Goal: Task Accomplishment & Management: Use online tool/utility

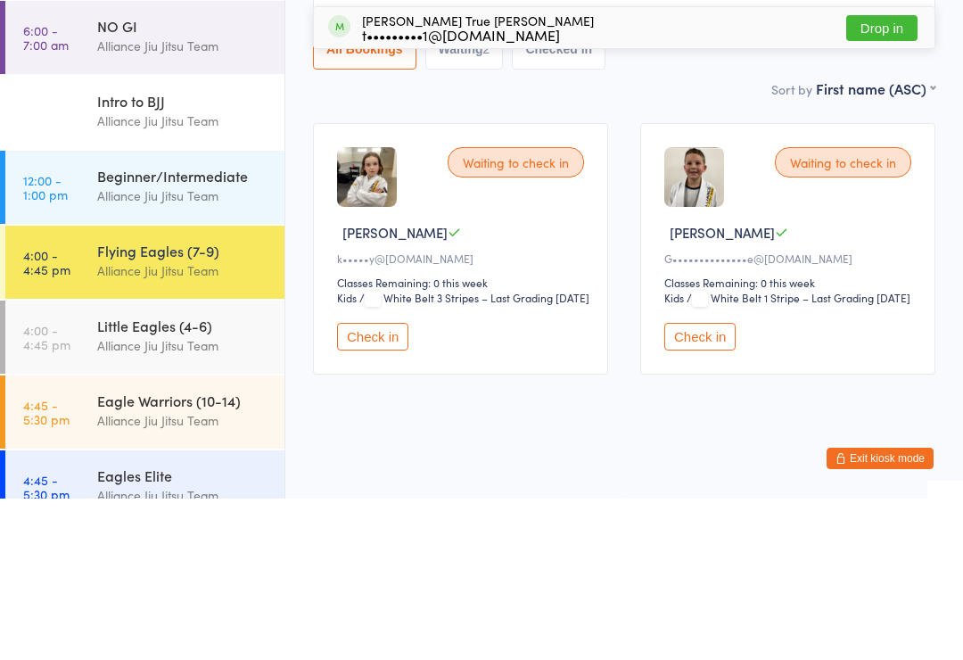
type input "Auri"
click at [889, 176] on button "Drop in" at bounding box center [881, 189] width 71 height 26
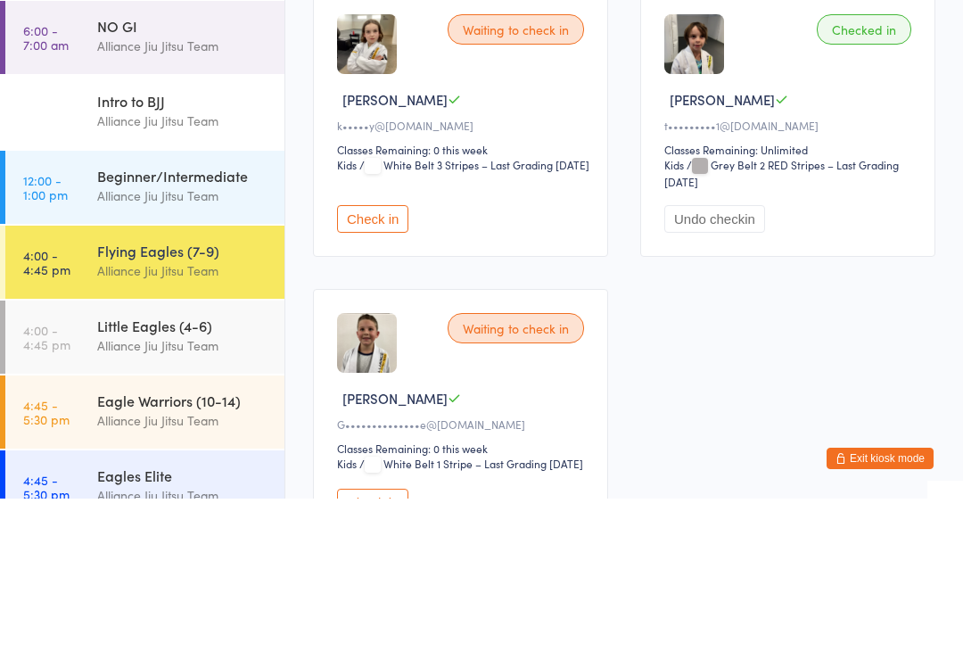
click at [588, 121] on div "Sort by First name (ASC) First name (ASC) First name (DESC) Last name (ASC) Las…" at bounding box center [624, 117] width 622 height 20
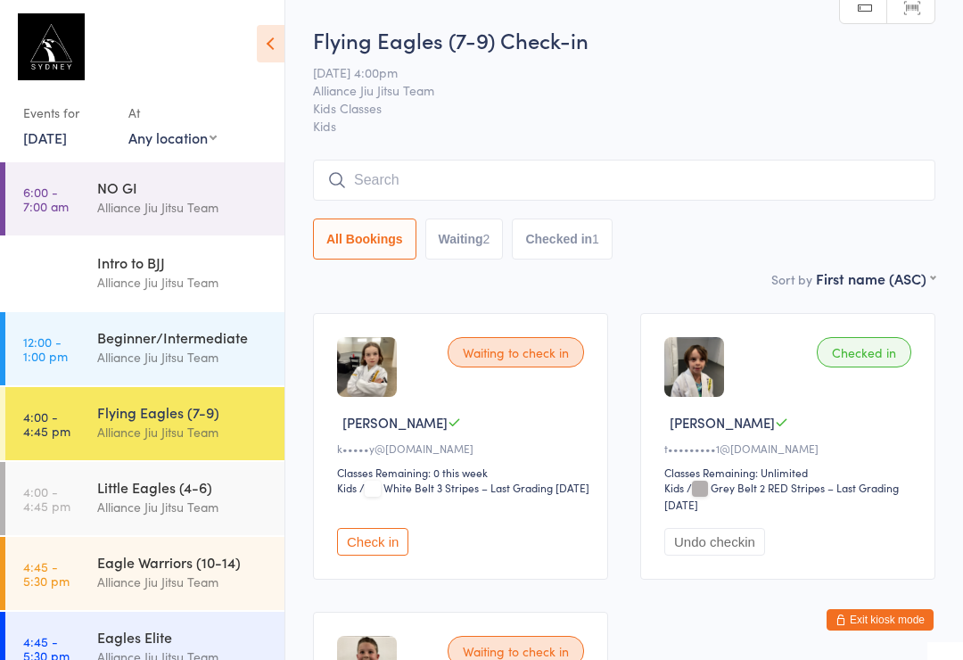
click at [178, 492] on div "Little Eagles (4-6)" at bounding box center [183, 487] width 172 height 20
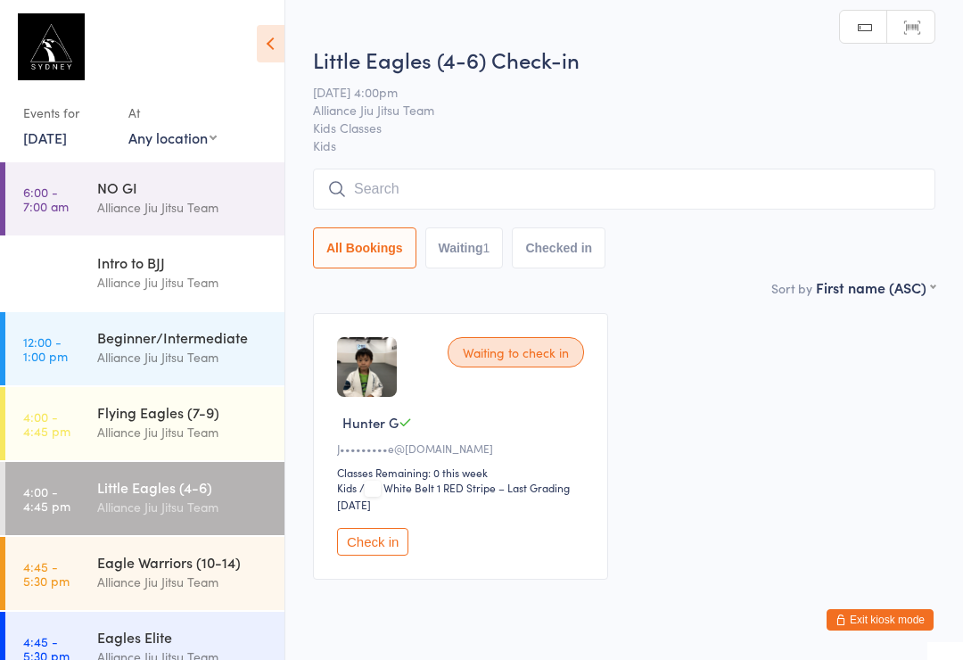
click at [479, 189] on input "search" at bounding box center [624, 188] width 622 height 41
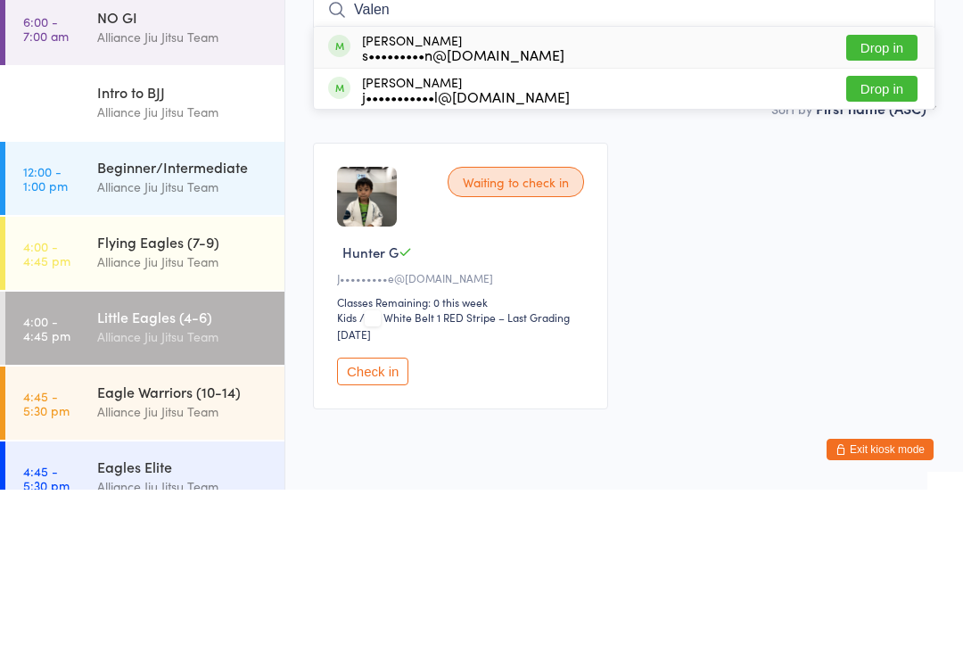
type input "Valen"
click at [864, 246] on button "Drop in" at bounding box center [881, 259] width 71 height 26
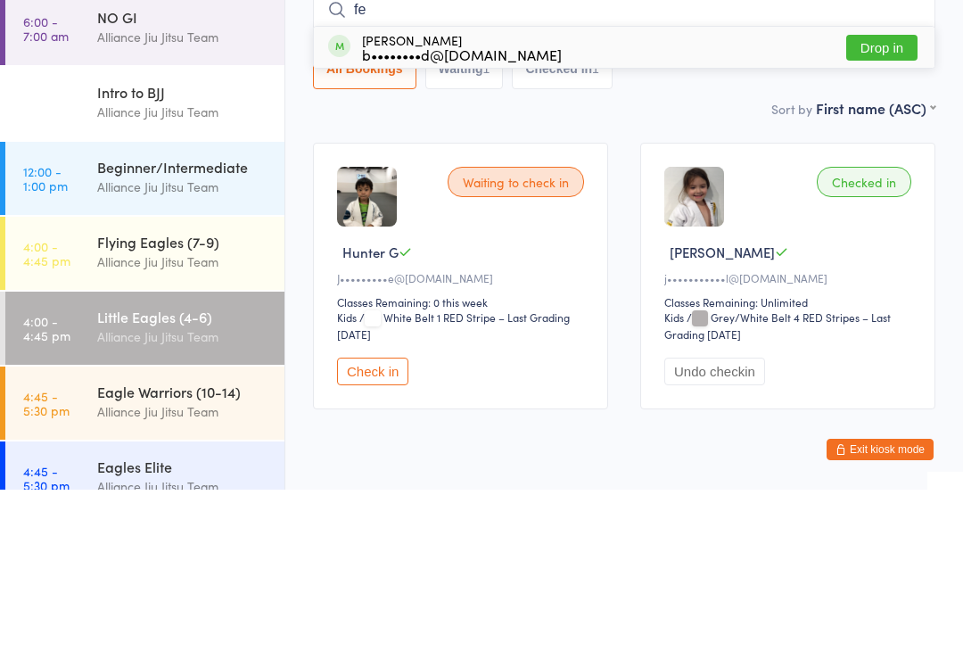
type input "fe"
click at [894, 205] on button "Drop in" at bounding box center [881, 218] width 71 height 26
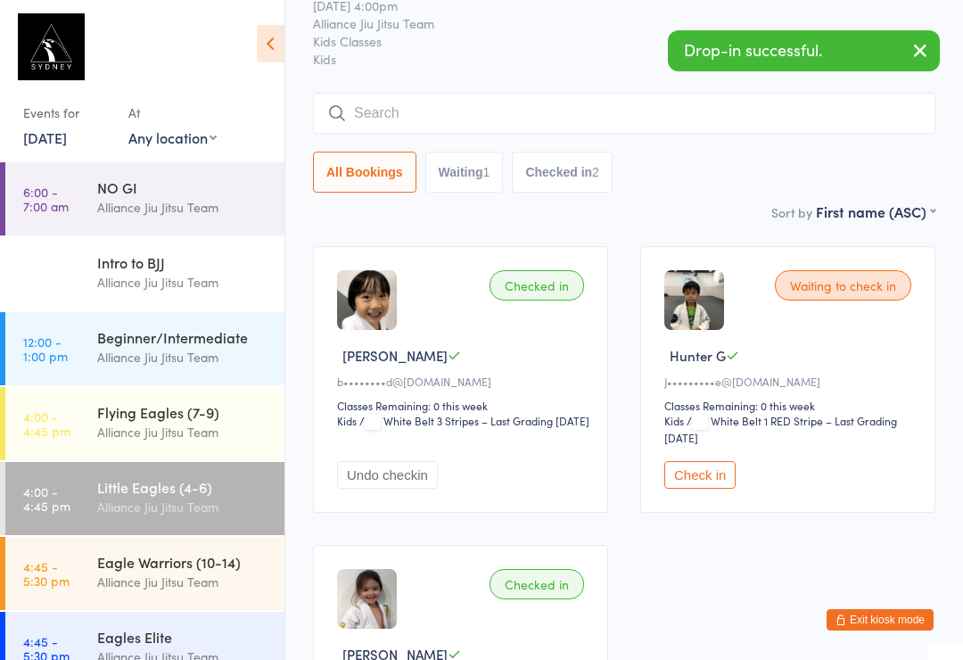
click at [349, 115] on input "search" at bounding box center [624, 113] width 622 height 41
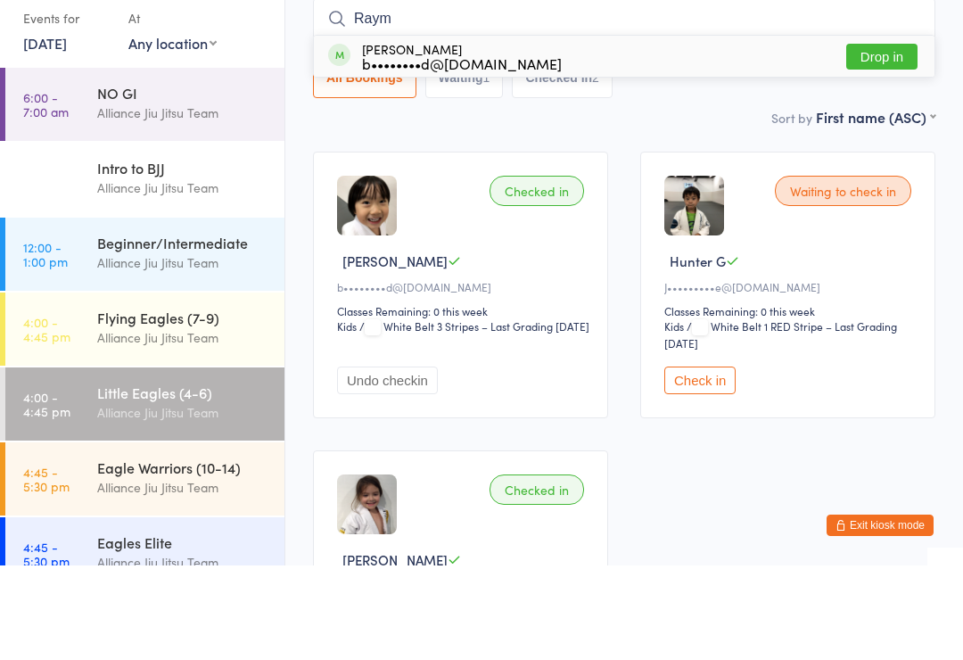
type input "Raym"
click at [358, 136] on div "[PERSON_NAME] b••••••••d@[DOMAIN_NAME]" at bounding box center [445, 150] width 234 height 29
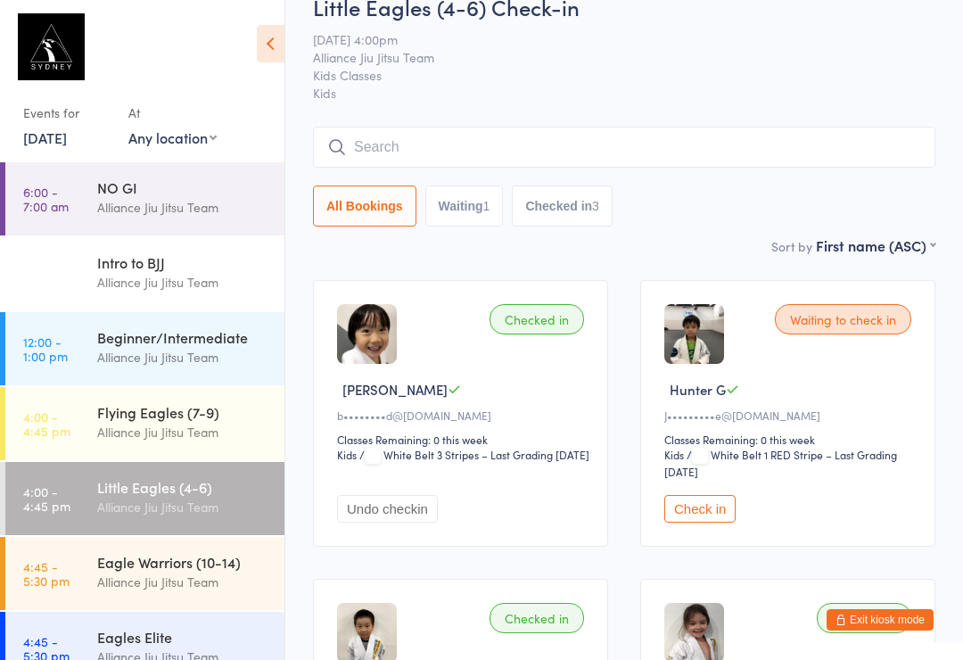
scroll to position [0, 0]
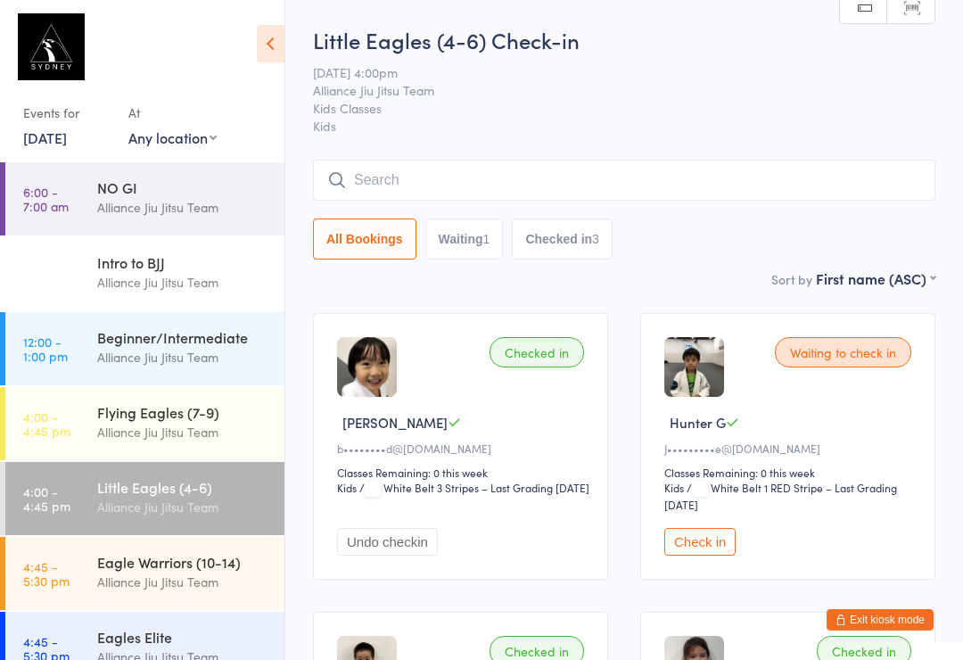
click at [420, 184] on input "search" at bounding box center [624, 180] width 622 height 41
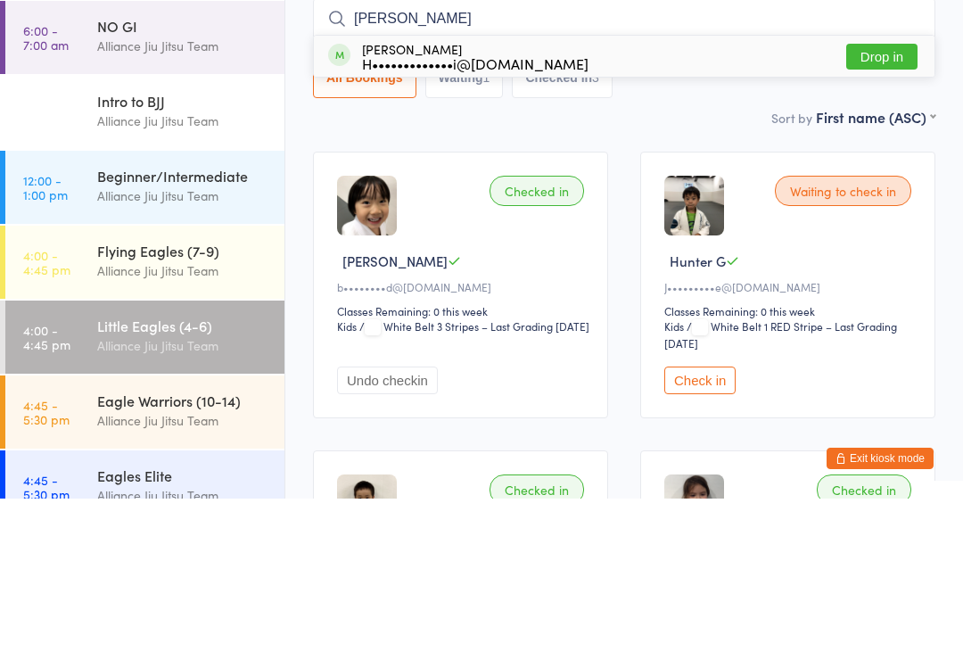
type input "[PERSON_NAME]"
click at [427, 217] on div "H•••••••••••••i@[DOMAIN_NAME]" at bounding box center [475, 224] width 226 height 14
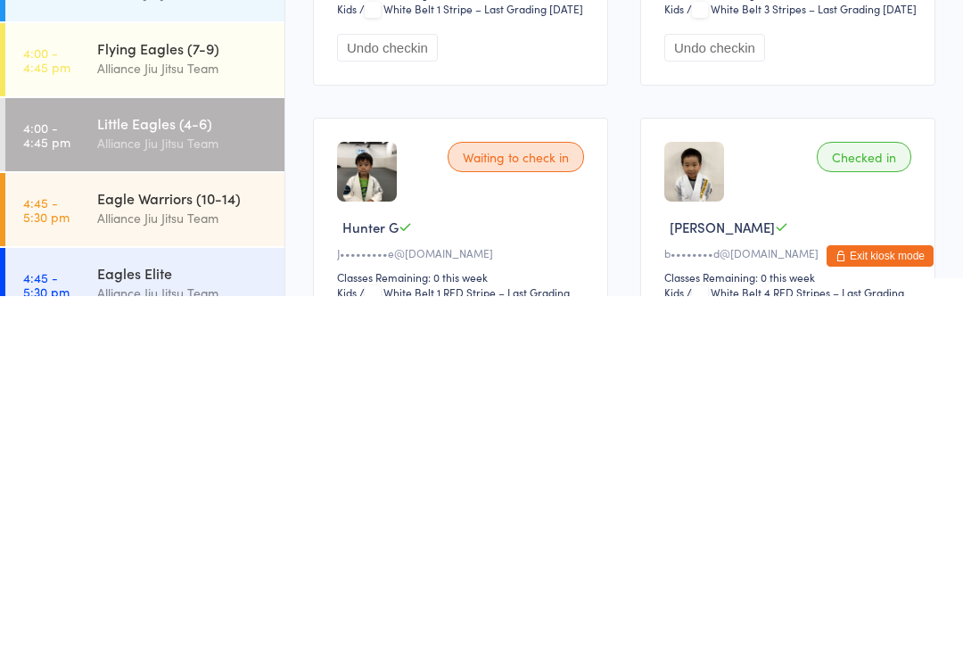
scroll to position [117, 0]
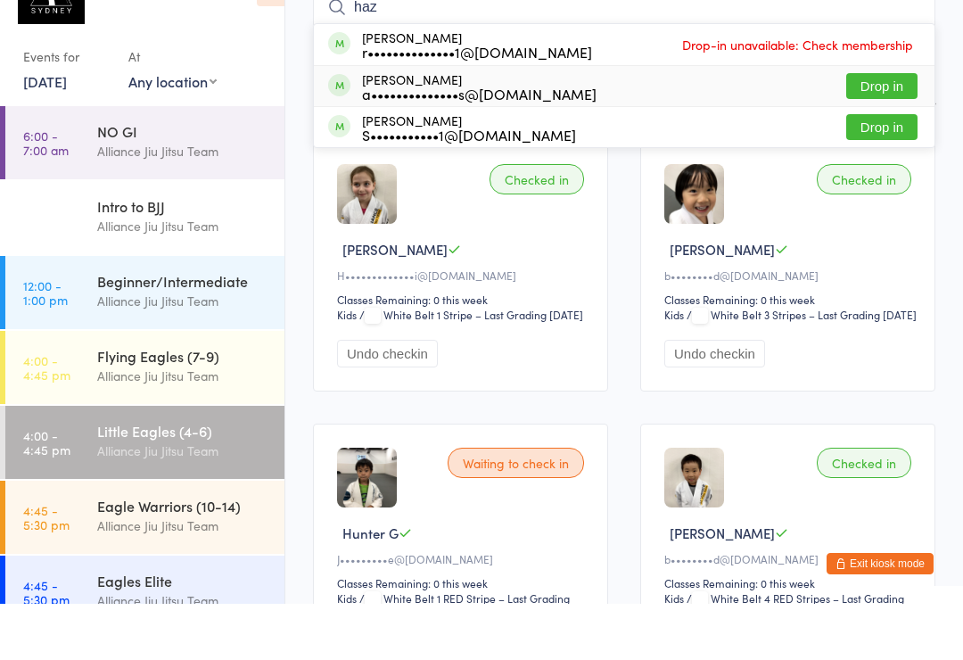
type input "haz"
click at [478, 128] on div "[PERSON_NAME] a••••••••••••••s@[DOMAIN_NAME]" at bounding box center [479, 142] width 234 height 29
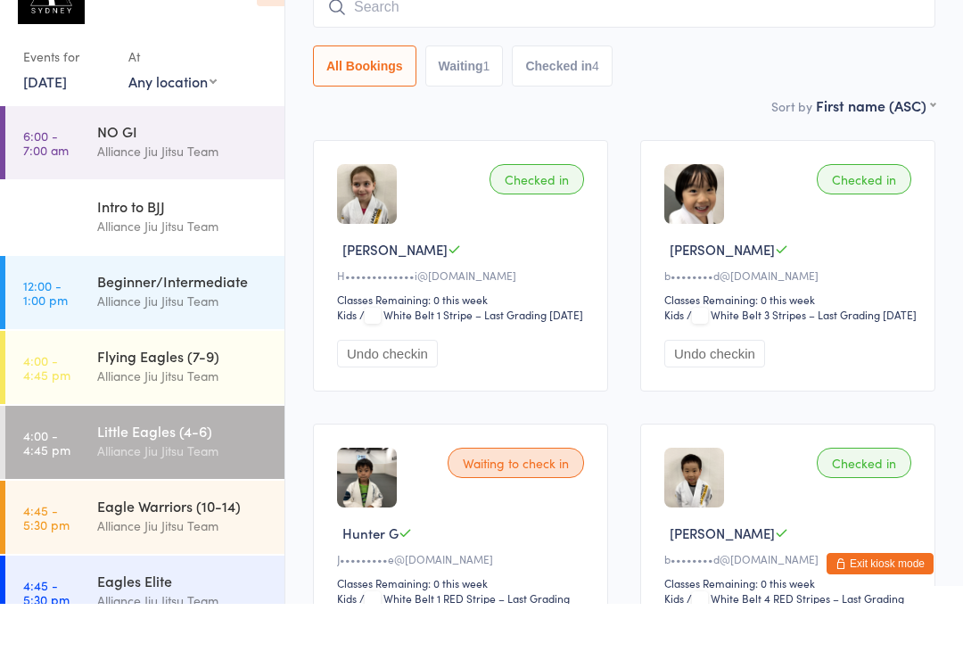
scroll to position [173, 0]
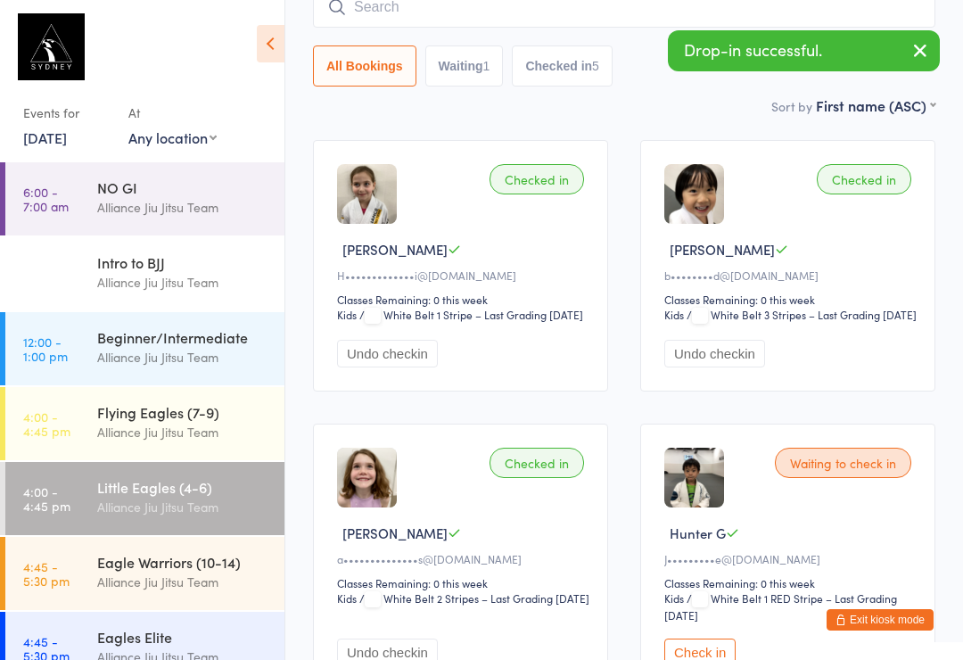
click at [456, 15] on input "search" at bounding box center [624, 7] width 622 height 41
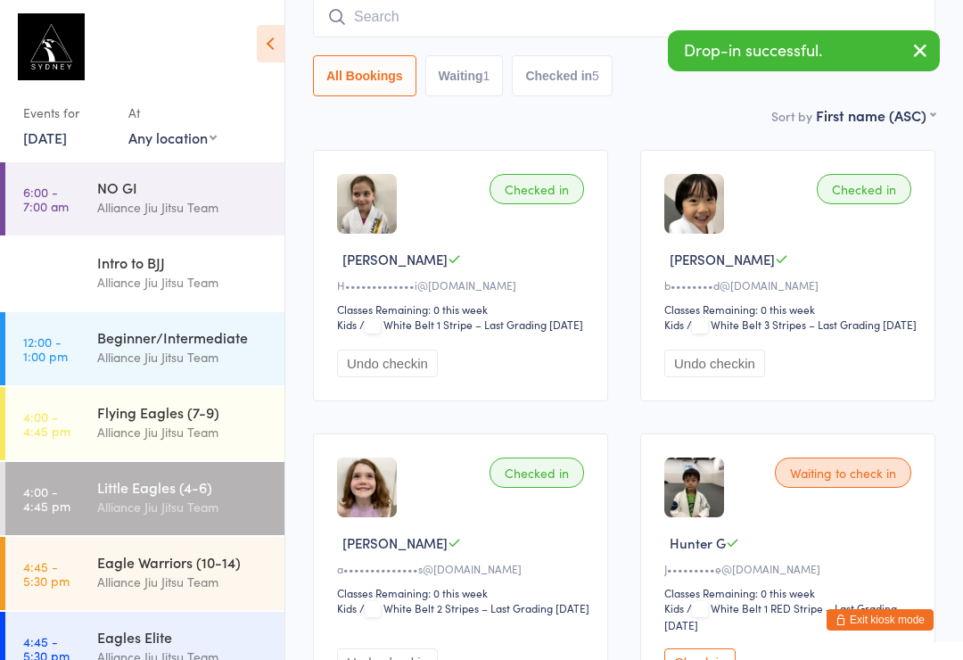
scroll to position [161, 0]
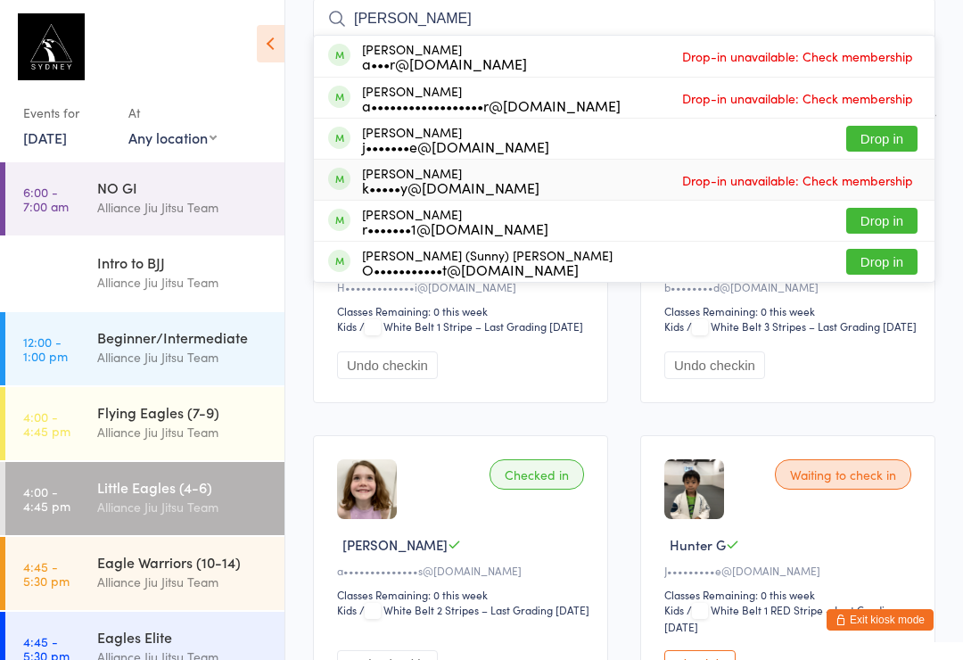
type input "[PERSON_NAME]"
click at [366, 174] on div "[PERSON_NAME] k•••••y@[DOMAIN_NAME]" at bounding box center [450, 180] width 177 height 29
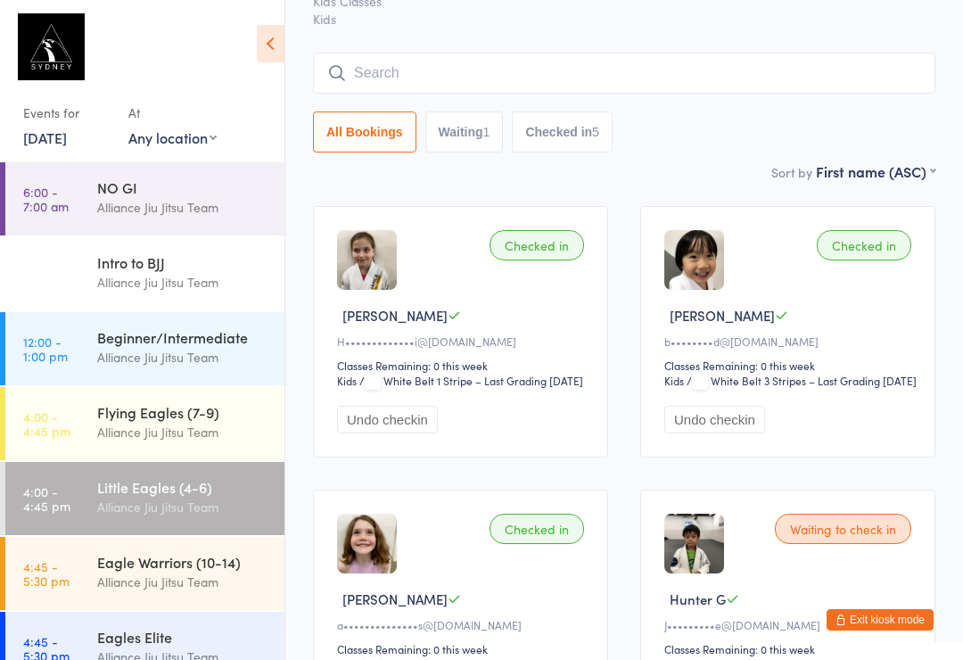
scroll to position [0, 0]
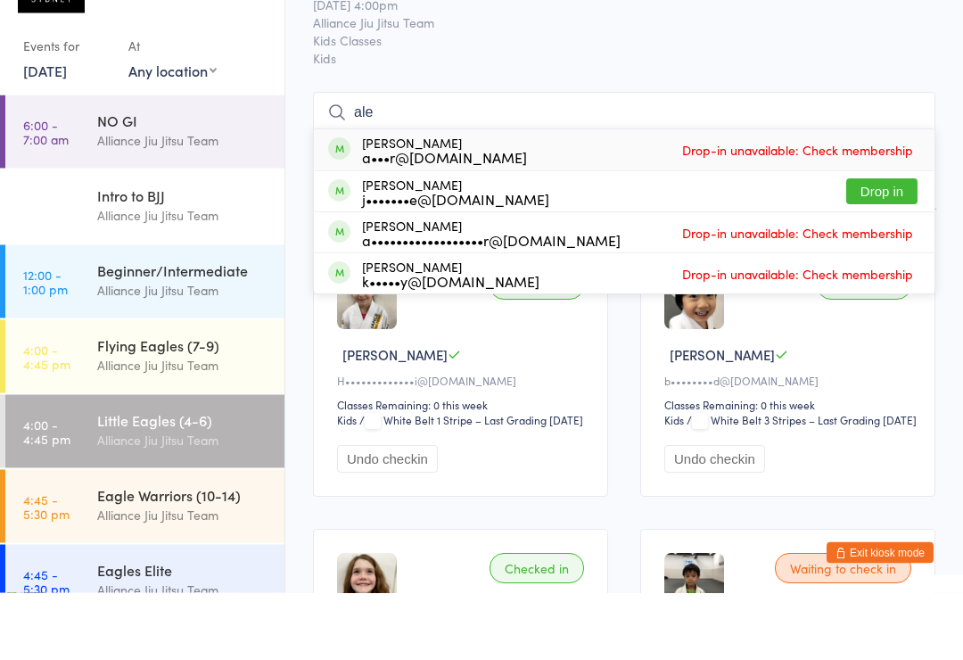
type input "ale"
click at [768, 321] on div "[PERSON_NAME] k•••••y@[DOMAIN_NAME] Drop-in unavailable: Check membership" at bounding box center [624, 341] width 620 height 40
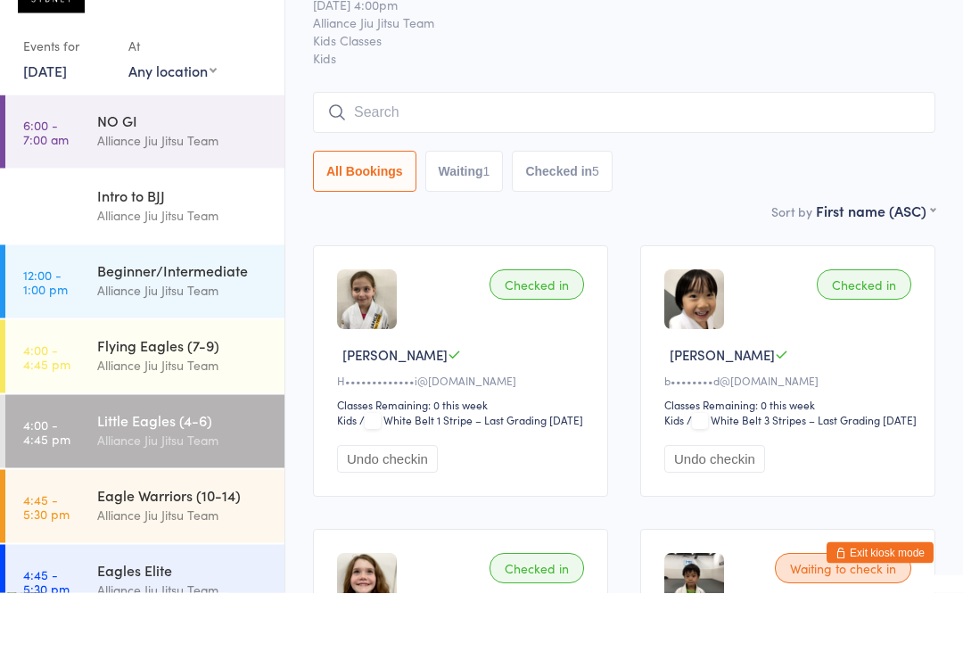
click at [764, 313] on div "Checked in [PERSON_NAME] L b••••••••d@[DOMAIN_NAME] Classes Remaining: 0 this w…" at bounding box center [787, 438] width 295 height 251
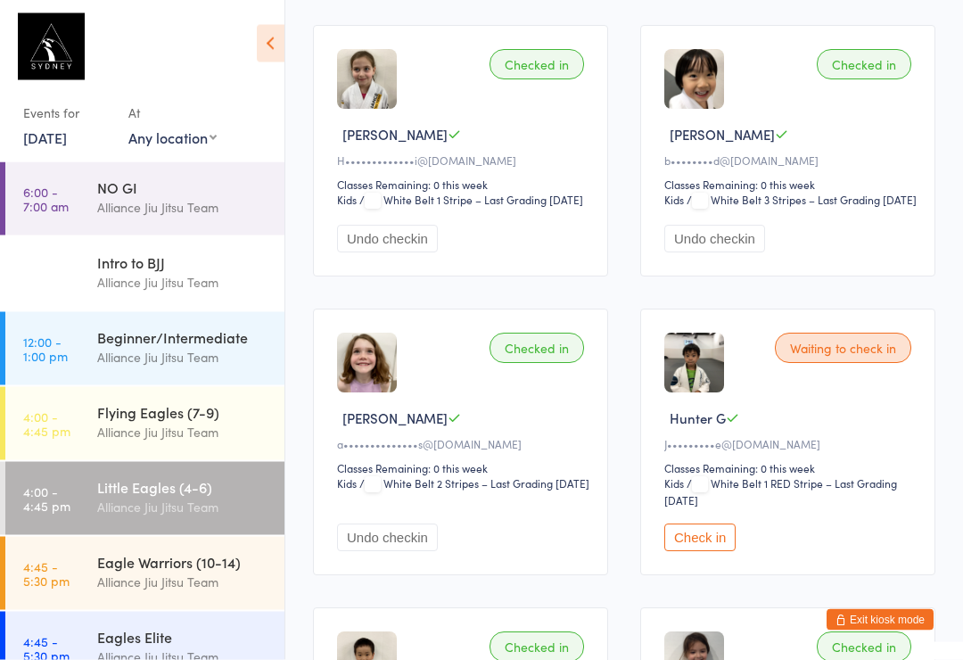
scroll to position [283, 0]
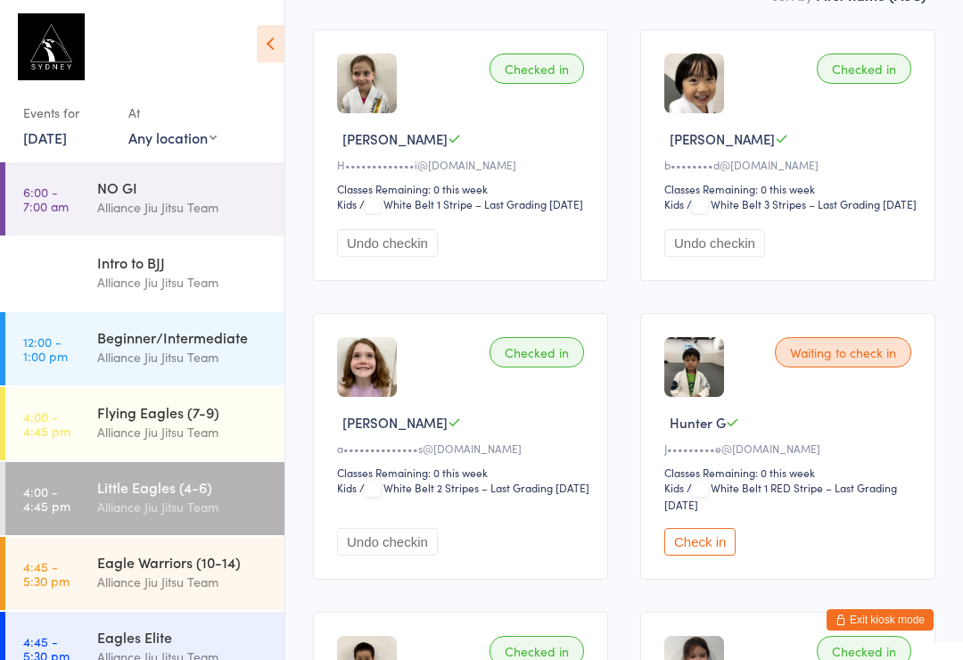
click at [724, 555] on button "Check in" at bounding box center [699, 542] width 71 height 28
click at [207, 410] on div "Flying Eagles (7-9)" at bounding box center [183, 412] width 172 height 20
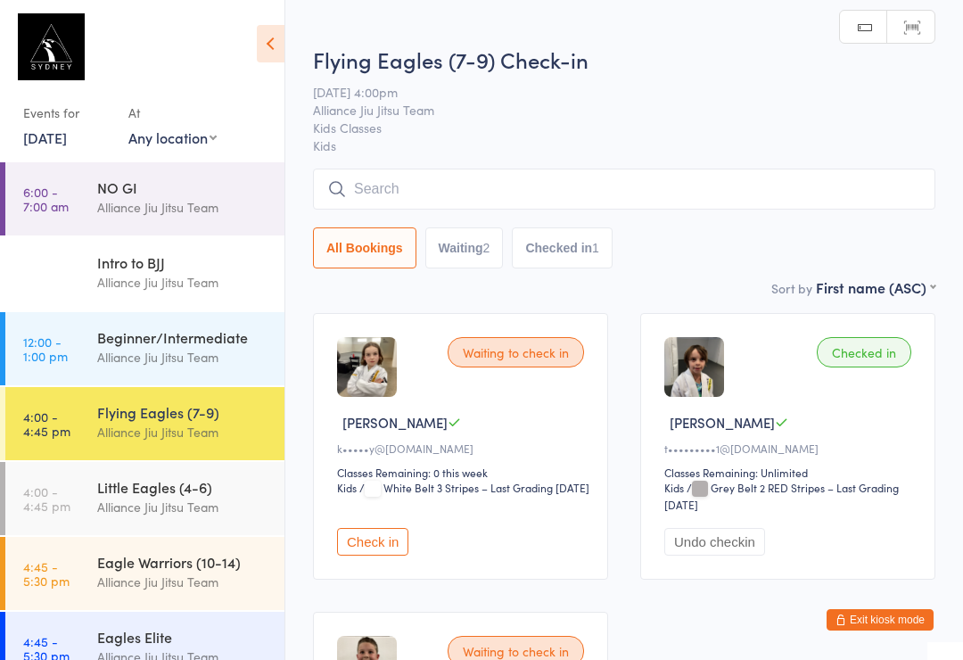
click at [547, 184] on input "search" at bounding box center [624, 188] width 622 height 41
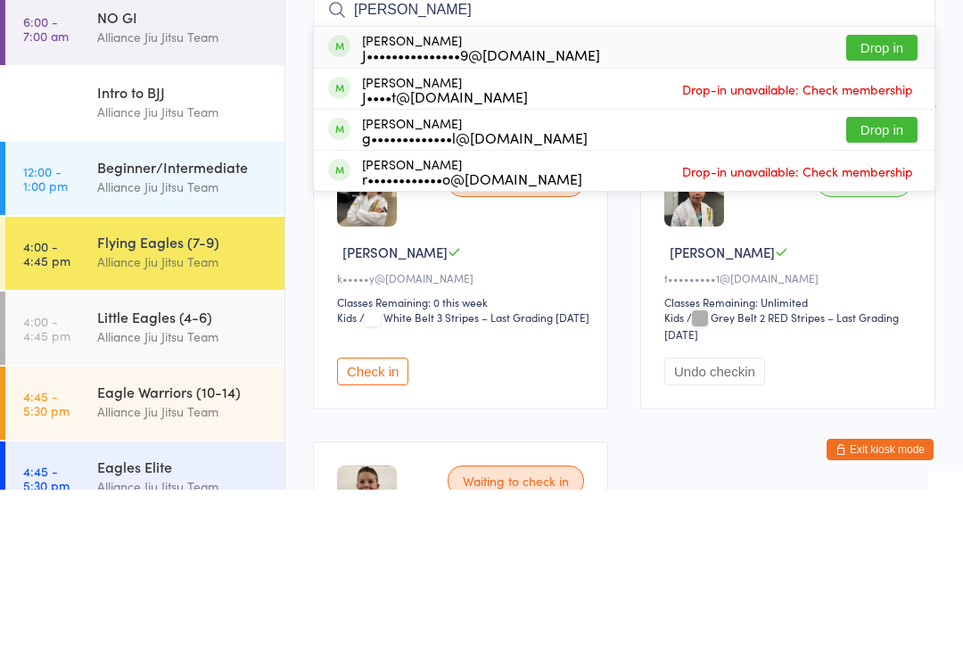
type input "[PERSON_NAME]"
click at [455, 217] on div "J•••••••••••••••9@[DOMAIN_NAME]" at bounding box center [481, 224] width 238 height 14
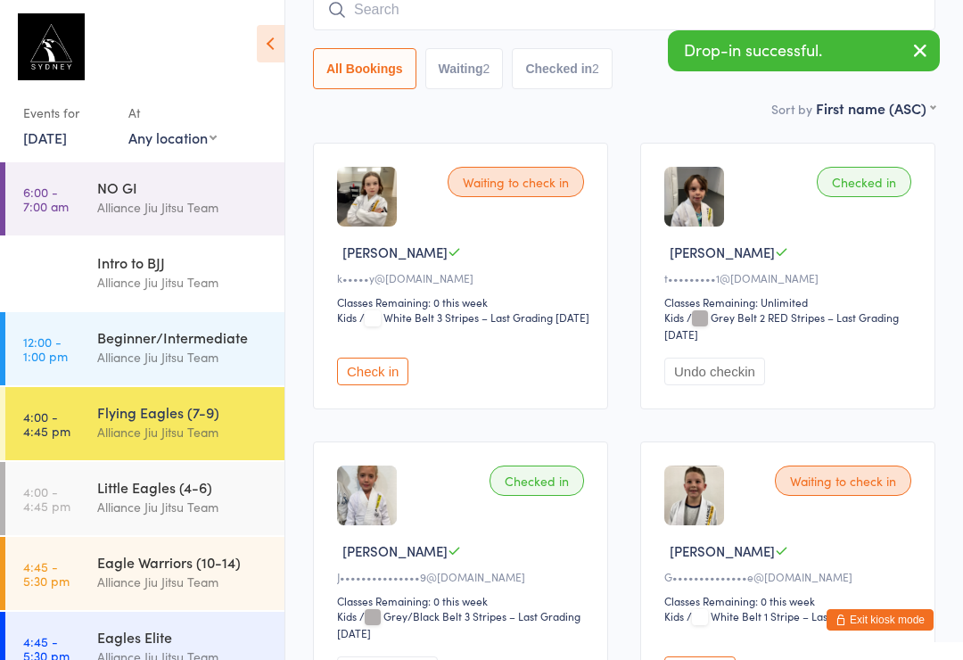
click at [507, 22] on input "search" at bounding box center [624, 9] width 622 height 41
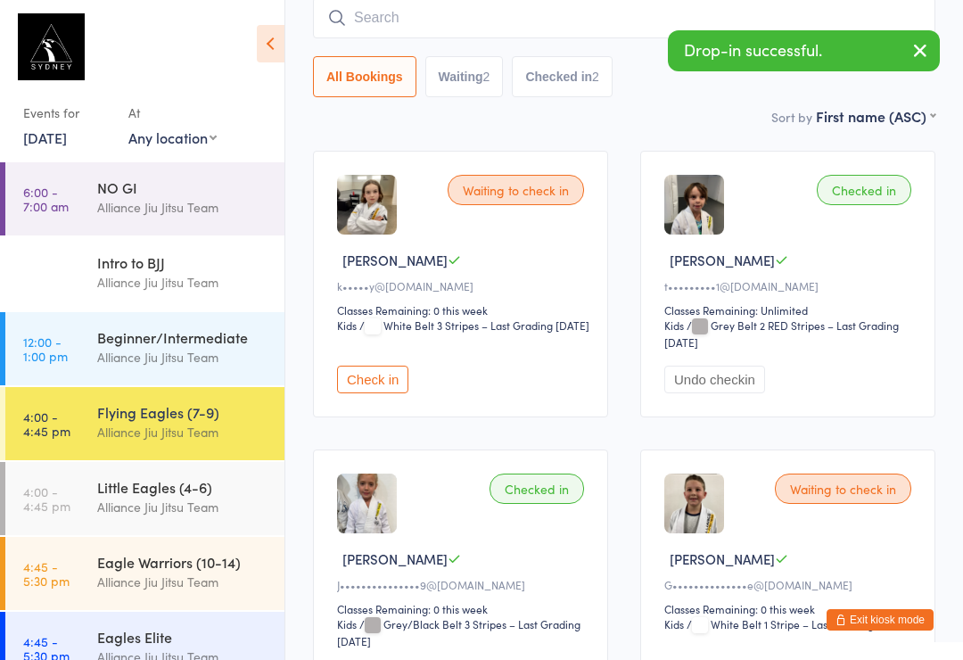
scroll to position [161, 0]
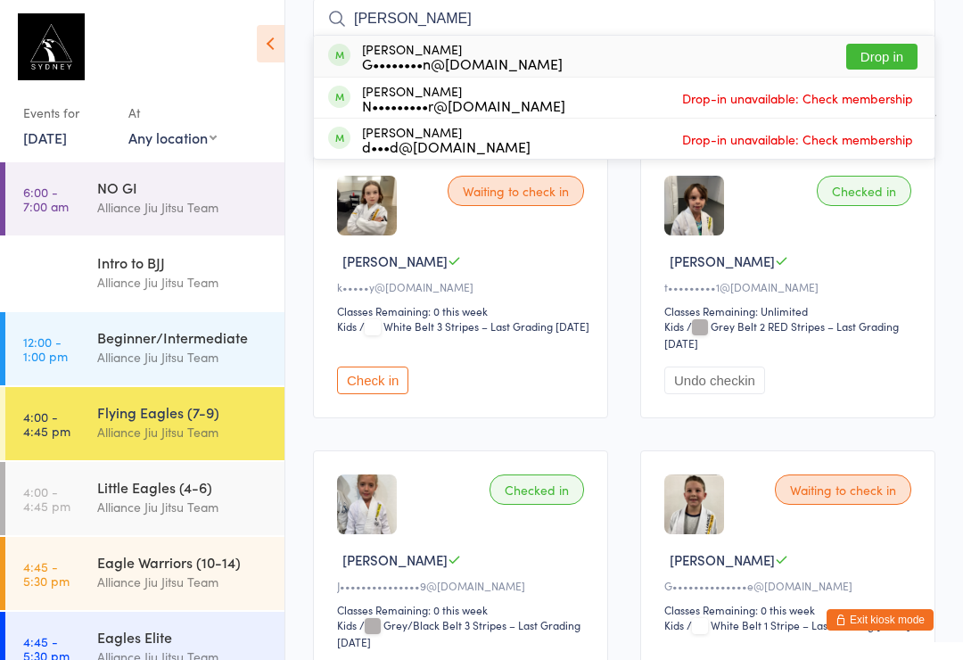
type input "[PERSON_NAME]"
click at [424, 57] on div "G••••••••n@[DOMAIN_NAME]" at bounding box center [462, 63] width 201 height 14
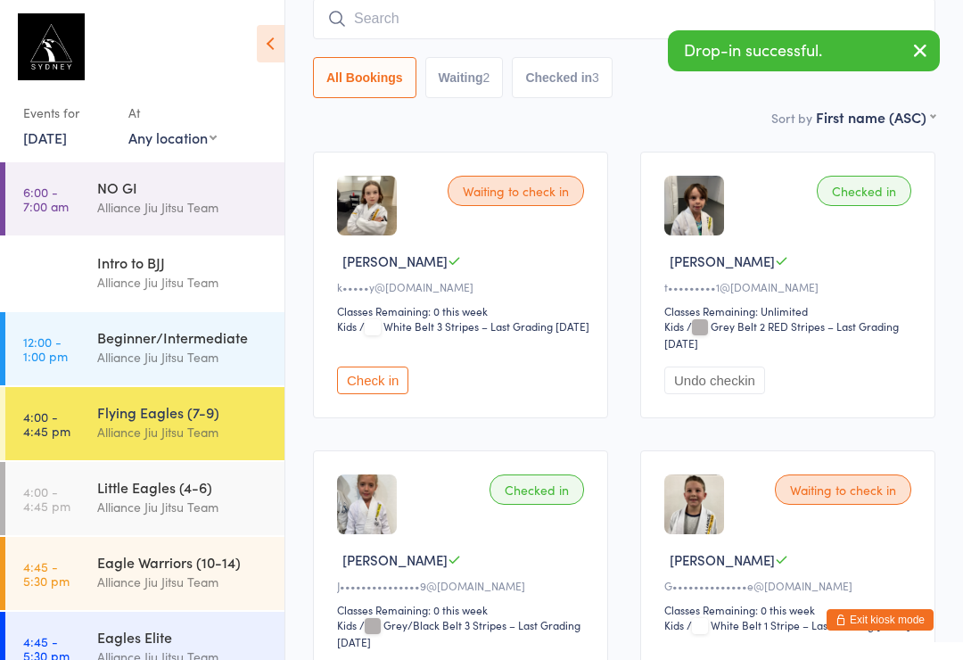
click at [212, 476] on div "Little Eagles (4-6) Alliance Jiu Jitsu Team" at bounding box center [190, 497] width 187 height 70
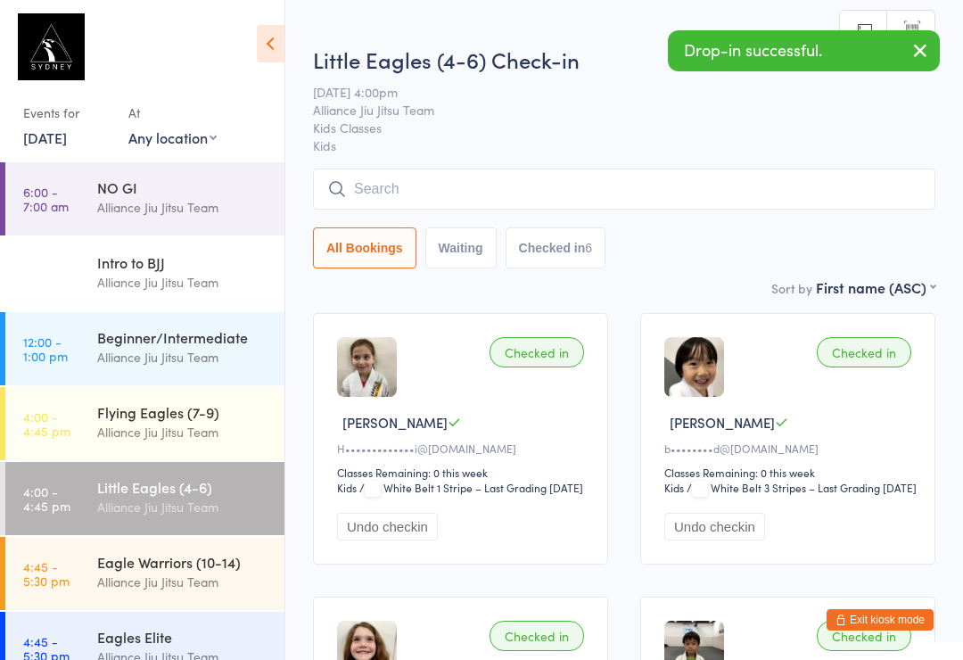
click at [387, 198] on input "search" at bounding box center [624, 188] width 622 height 41
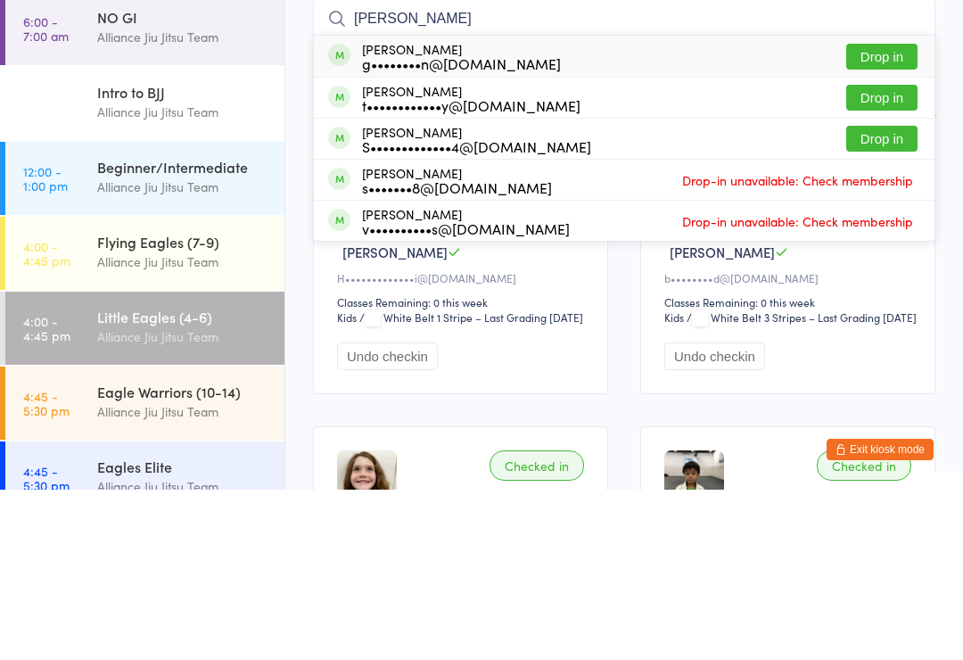
type input "[PERSON_NAME]"
click at [430, 226] on div "g••••••••n@[DOMAIN_NAME]" at bounding box center [461, 233] width 199 height 14
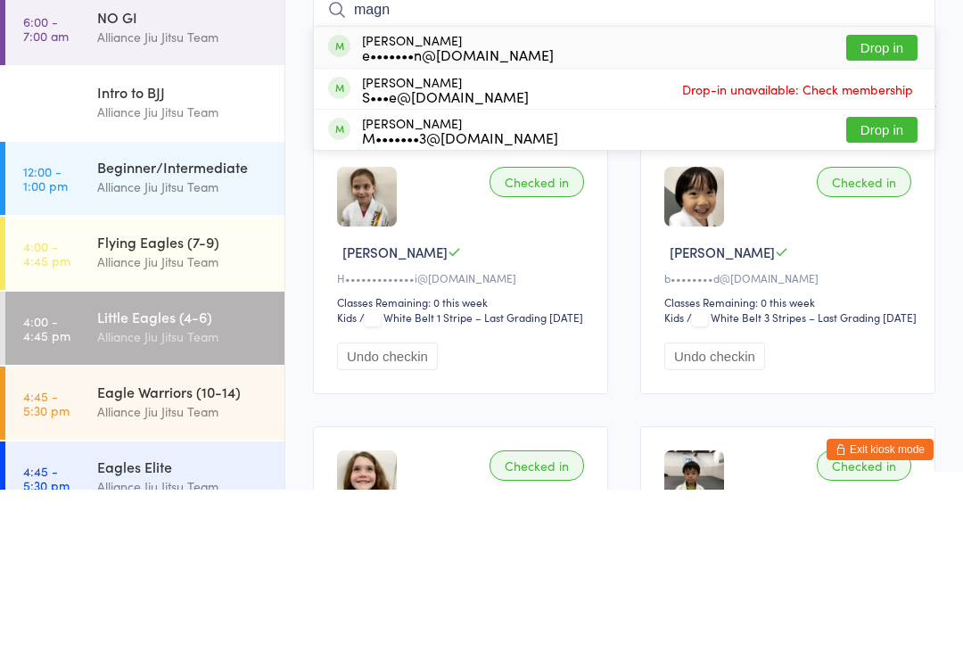
type input "magn"
click at [883, 205] on button "Drop in" at bounding box center [881, 218] width 71 height 26
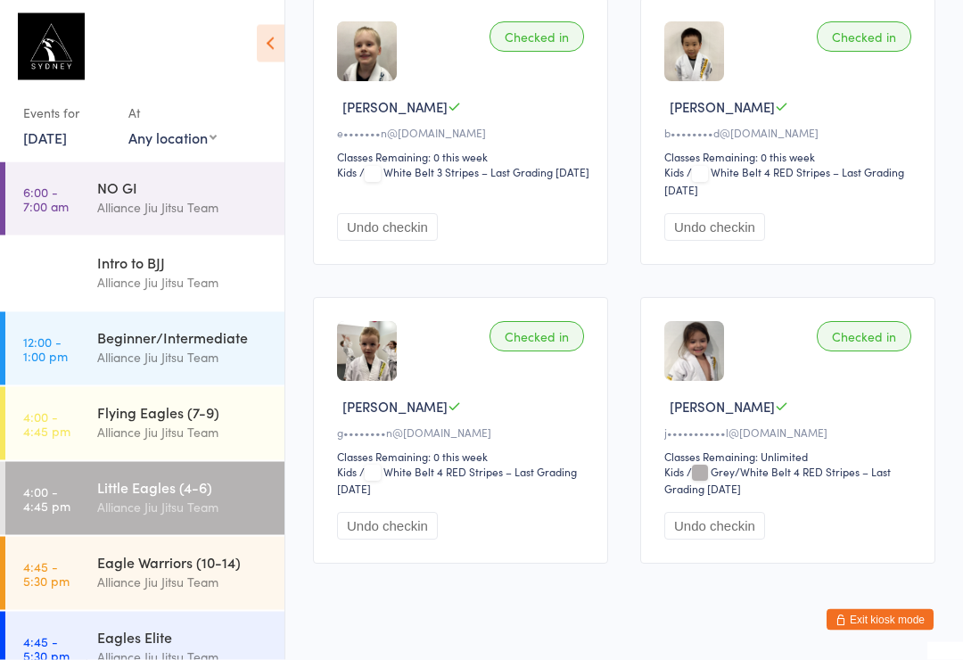
scroll to position [955, 0]
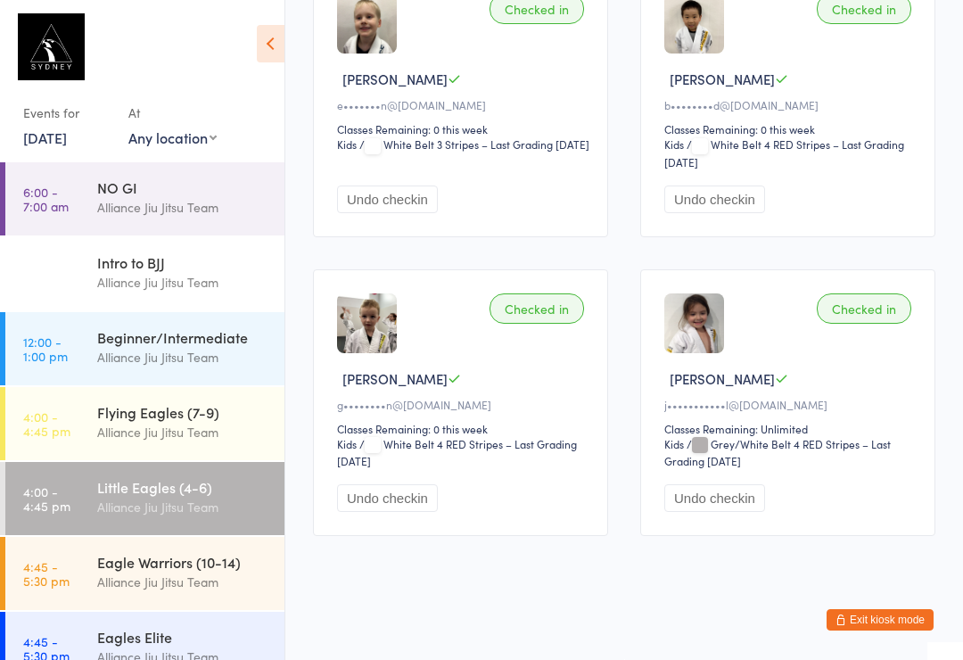
click at [220, 422] on div "Flying Eagles (7-9)" at bounding box center [183, 412] width 172 height 20
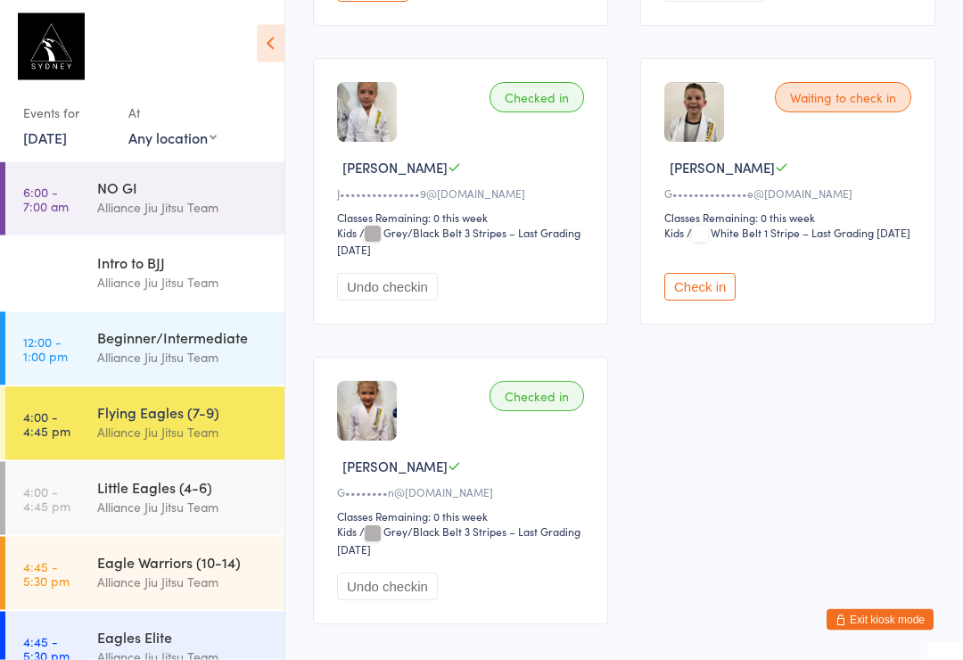
scroll to position [553, 0]
click at [171, 488] on div "Little Eagles (4-6)" at bounding box center [183, 487] width 172 height 20
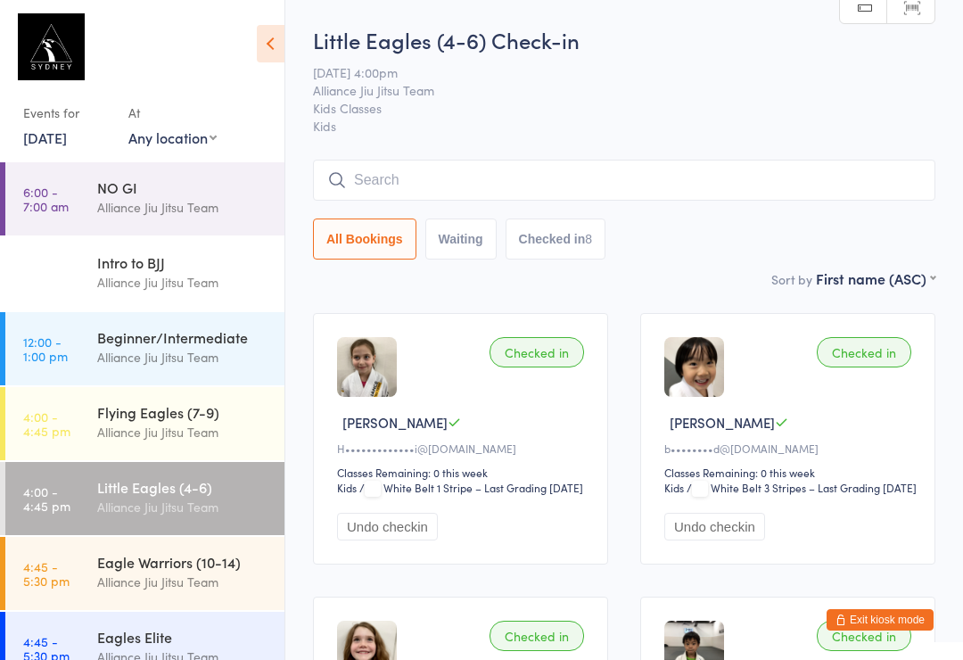
click at [603, 191] on input "search" at bounding box center [624, 180] width 622 height 41
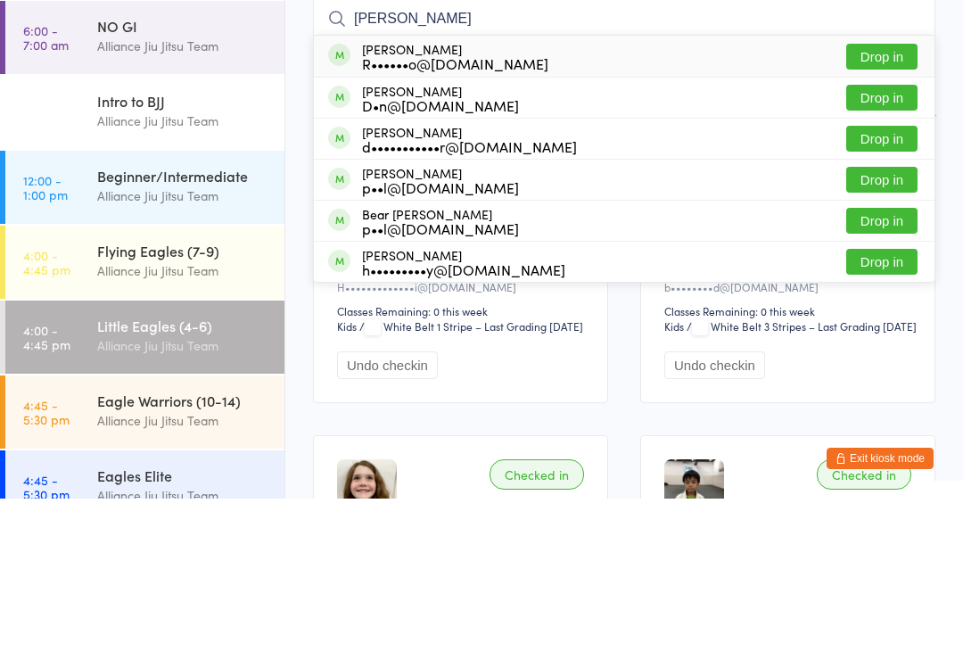
type input "[PERSON_NAME]"
click at [892, 205] on button "Drop in" at bounding box center [881, 218] width 71 height 26
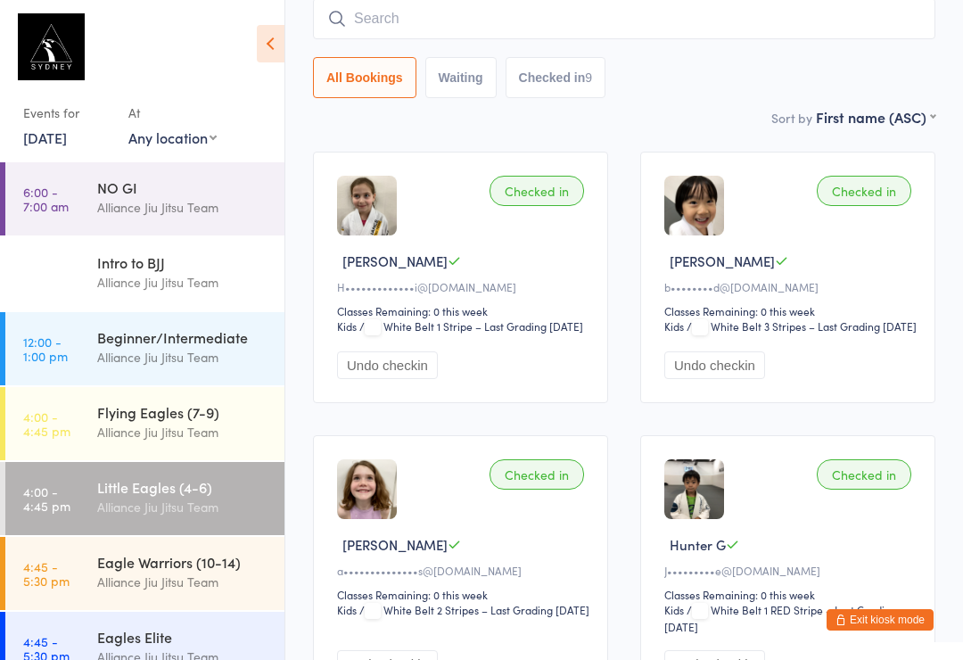
click at [670, 28] on input "search" at bounding box center [624, 18] width 622 height 41
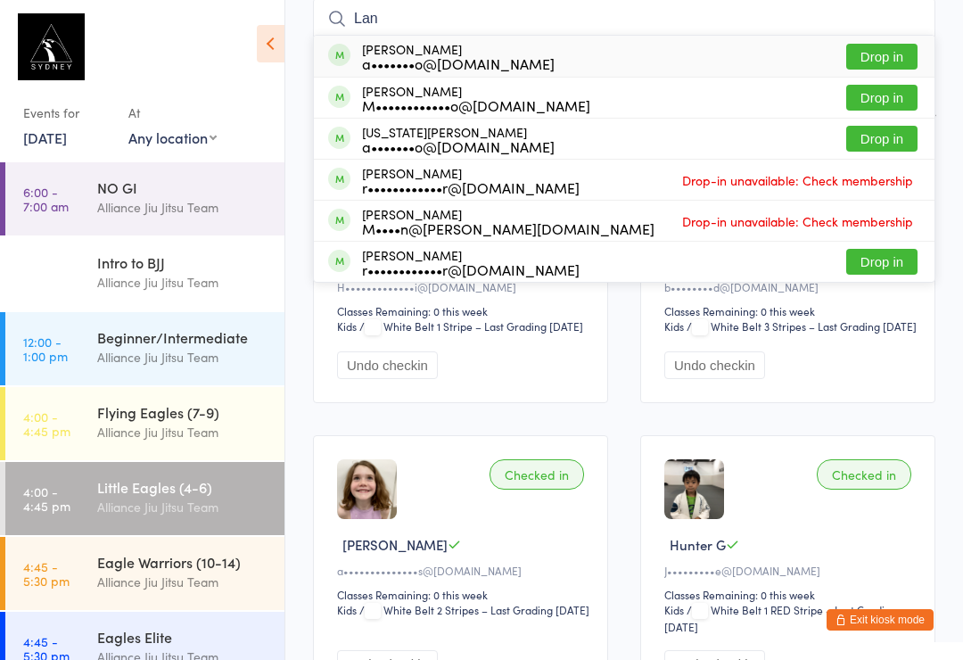
type input "Lan"
click at [409, 51] on div "[PERSON_NAME] a•••••••o@[DOMAIN_NAME]" at bounding box center [458, 56] width 193 height 29
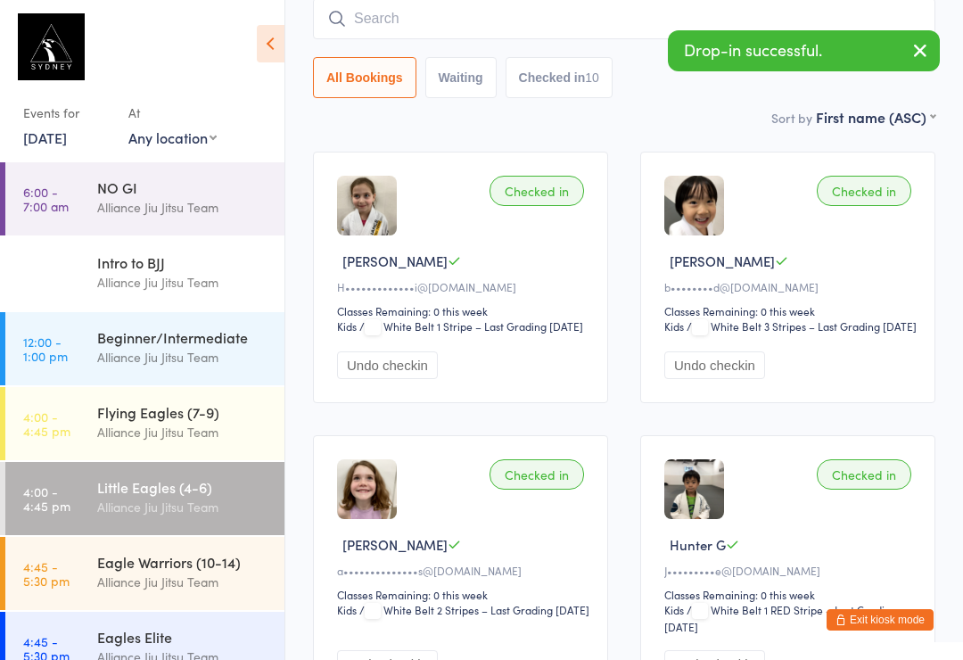
click at [500, 22] on input "search" at bounding box center [624, 18] width 622 height 41
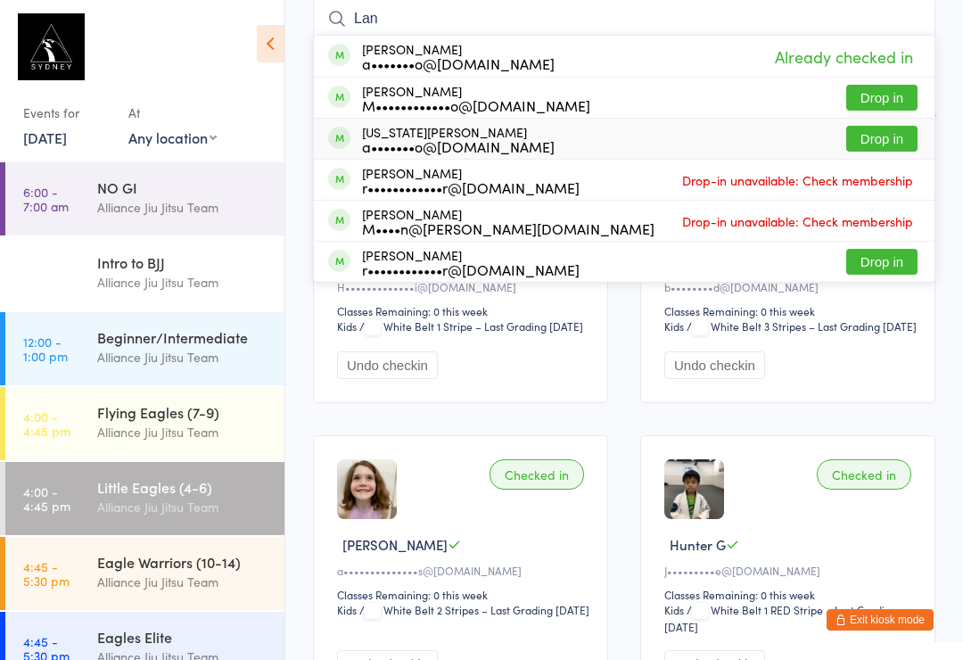
type input "Lan"
click at [447, 146] on div "a•••••••o@[DOMAIN_NAME]" at bounding box center [458, 146] width 193 height 14
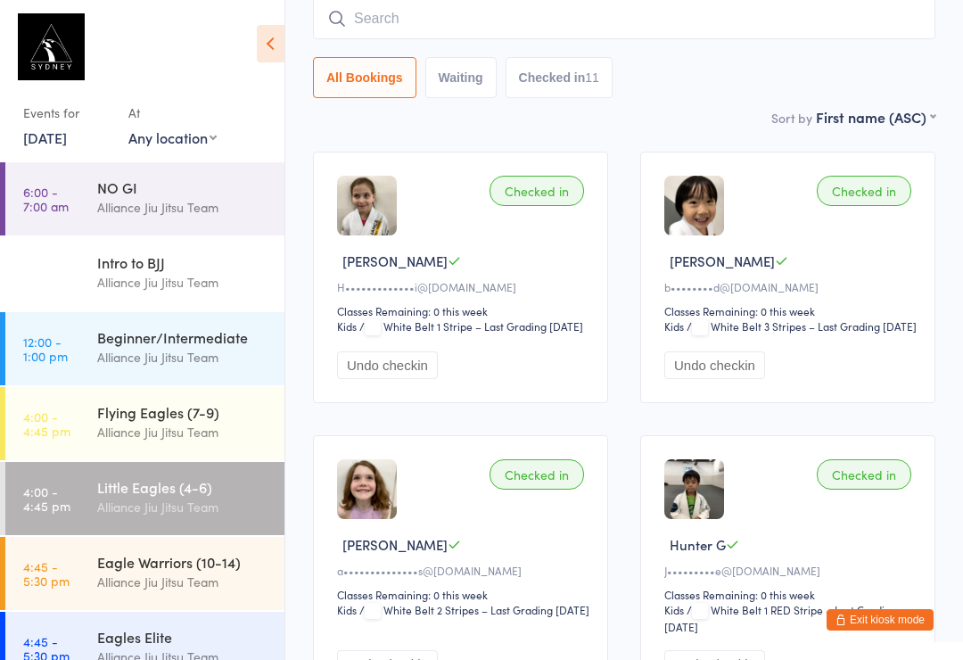
click at [389, 17] on input "search" at bounding box center [624, 18] width 622 height 41
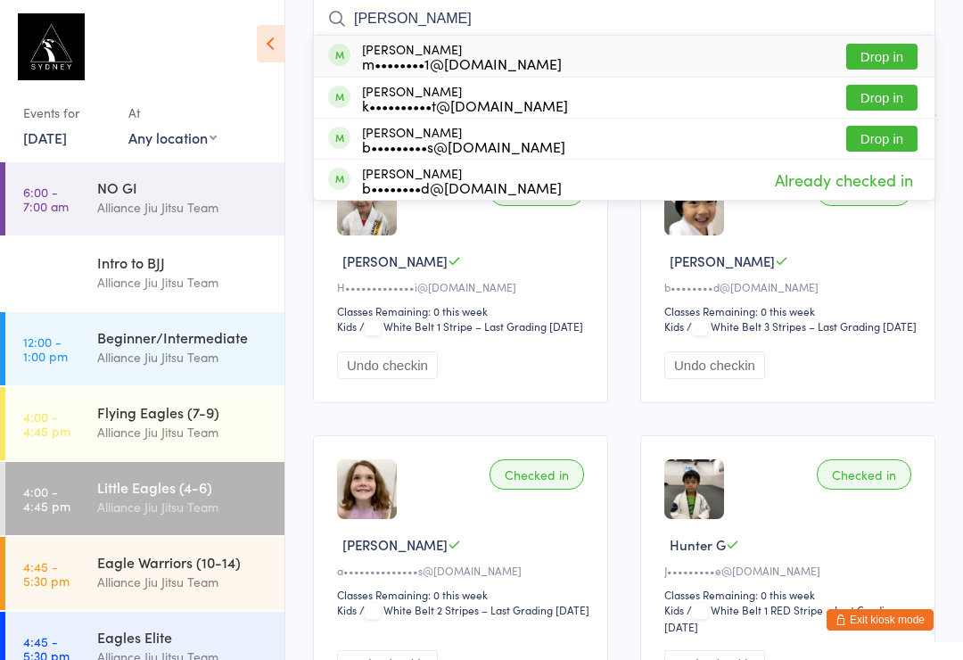
scroll to position [137, 0]
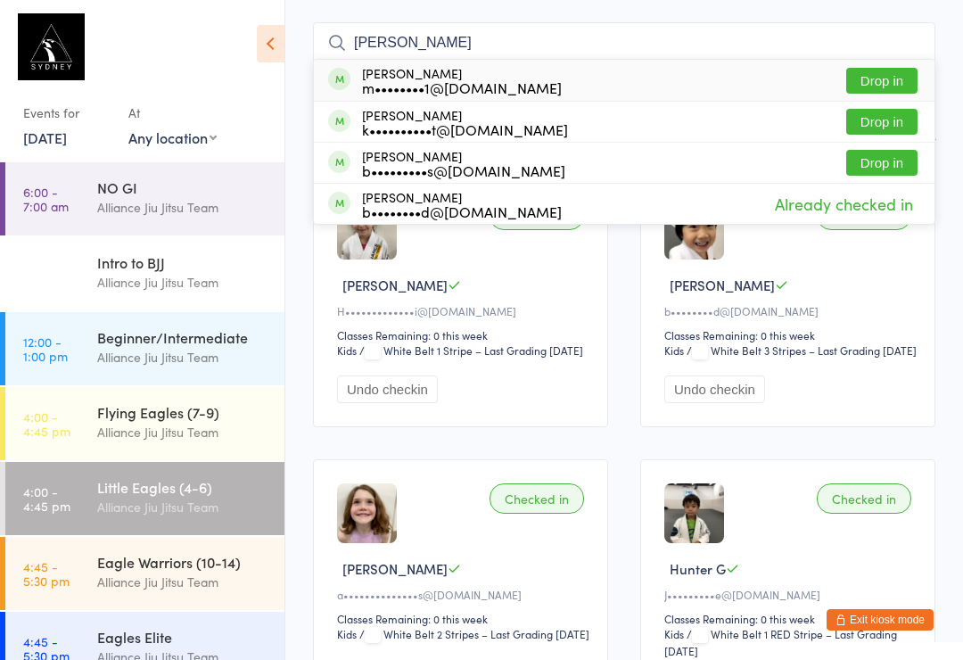
type input "[PERSON_NAME]"
click at [505, 135] on div "k••••••••••t@[DOMAIN_NAME]" at bounding box center [465, 129] width 206 height 14
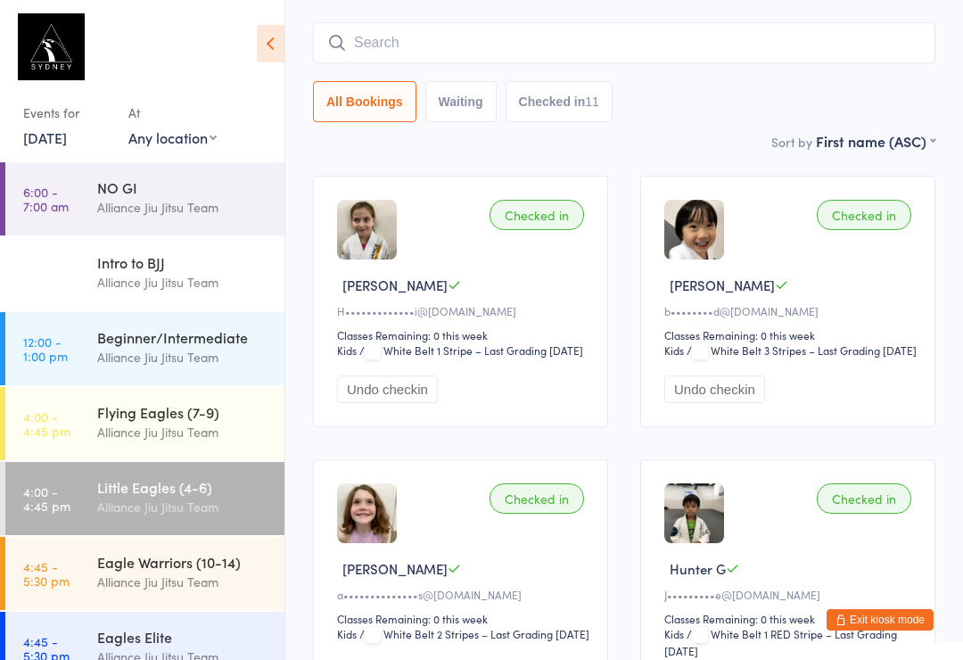
click at [514, 122] on button "Checked in 11" at bounding box center [558, 101] width 107 height 41
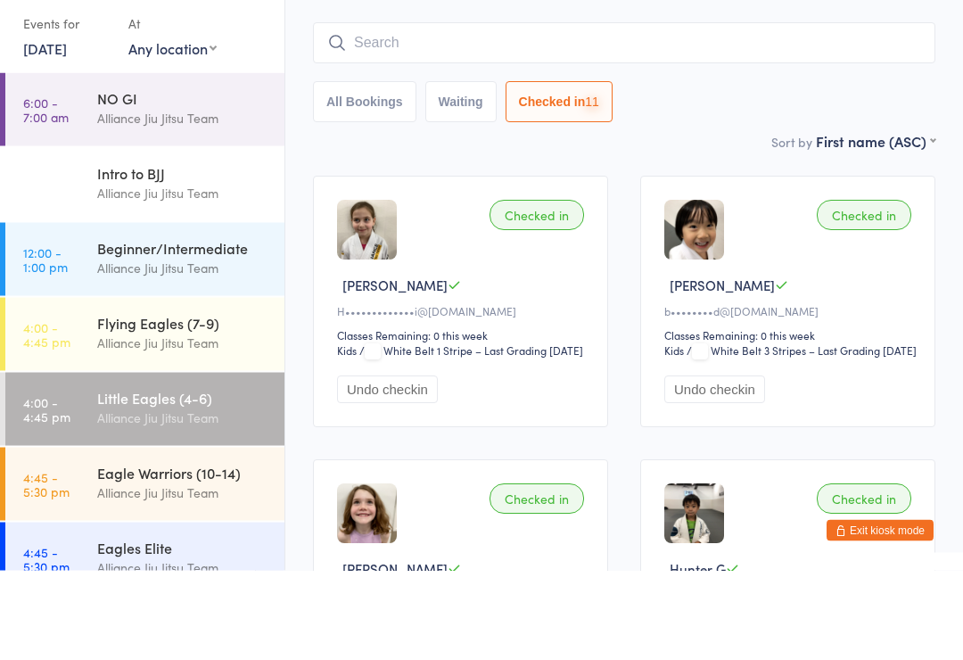
scroll to position [48, 0]
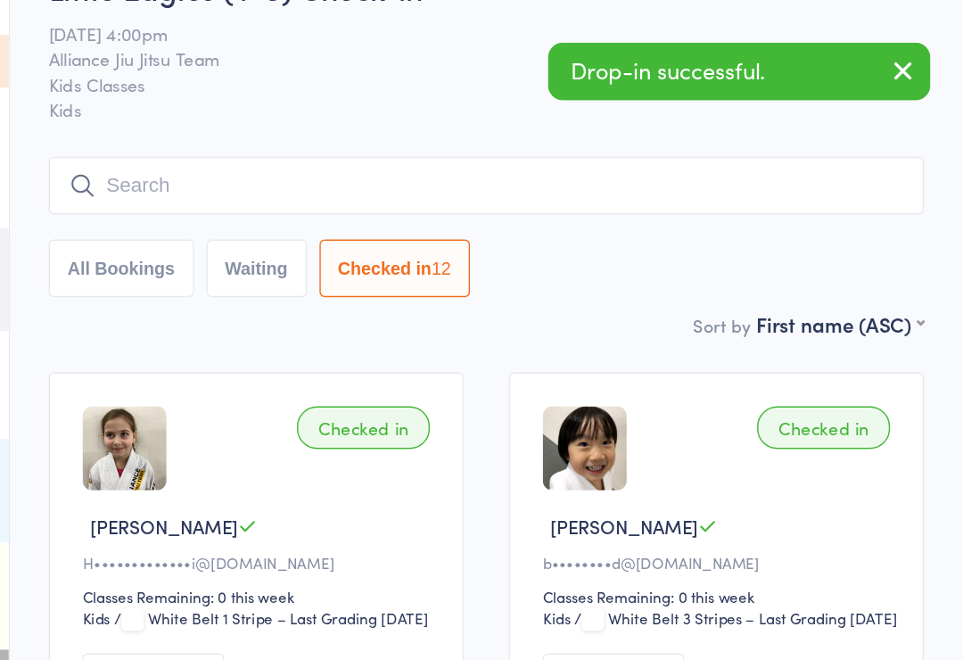
click at [909, 53] on icon "button" at bounding box center [919, 50] width 21 height 22
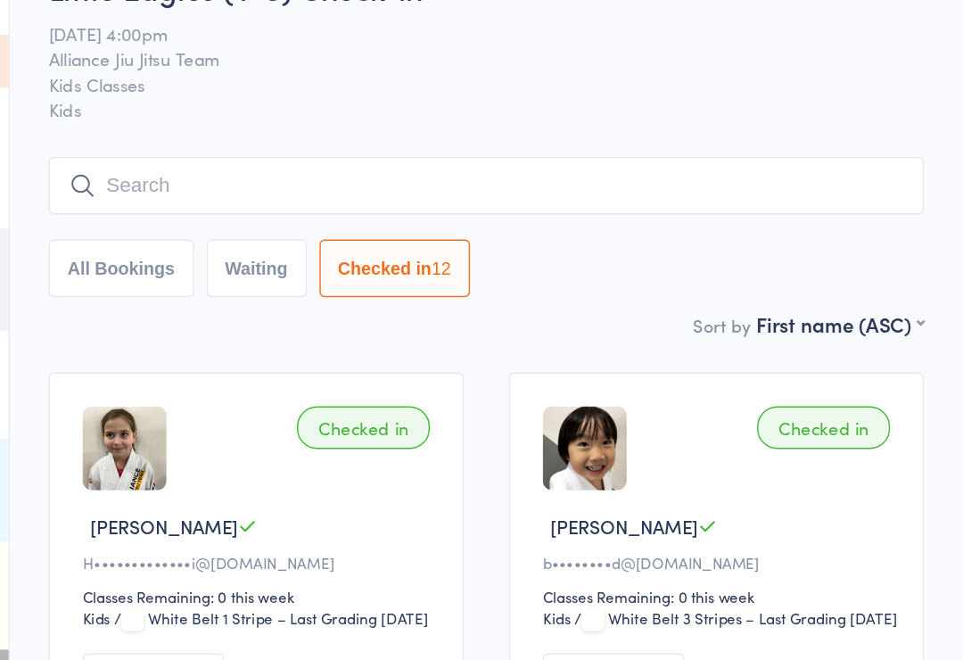
scroll to position [0, 0]
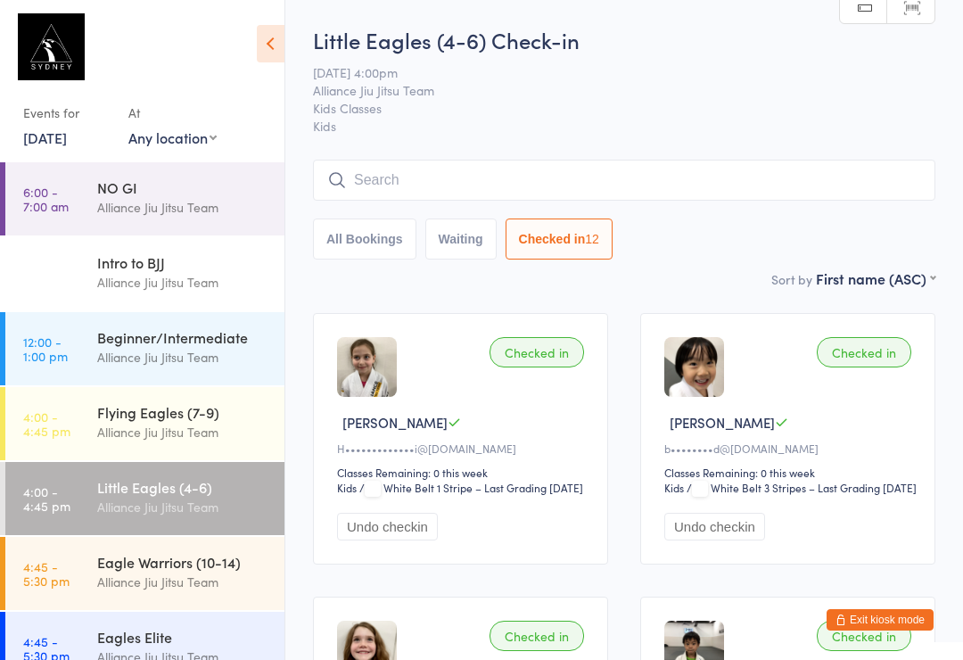
click at [436, 178] on input "search" at bounding box center [624, 180] width 622 height 41
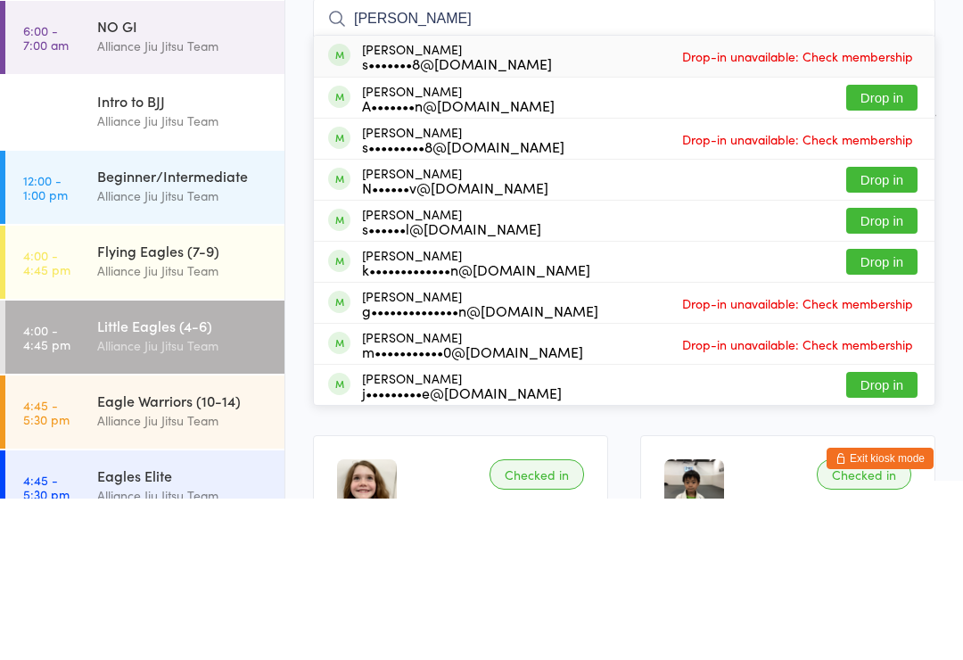
type input "[PERSON_NAME]"
click at [888, 246] on button "Drop in" at bounding box center [881, 259] width 71 height 26
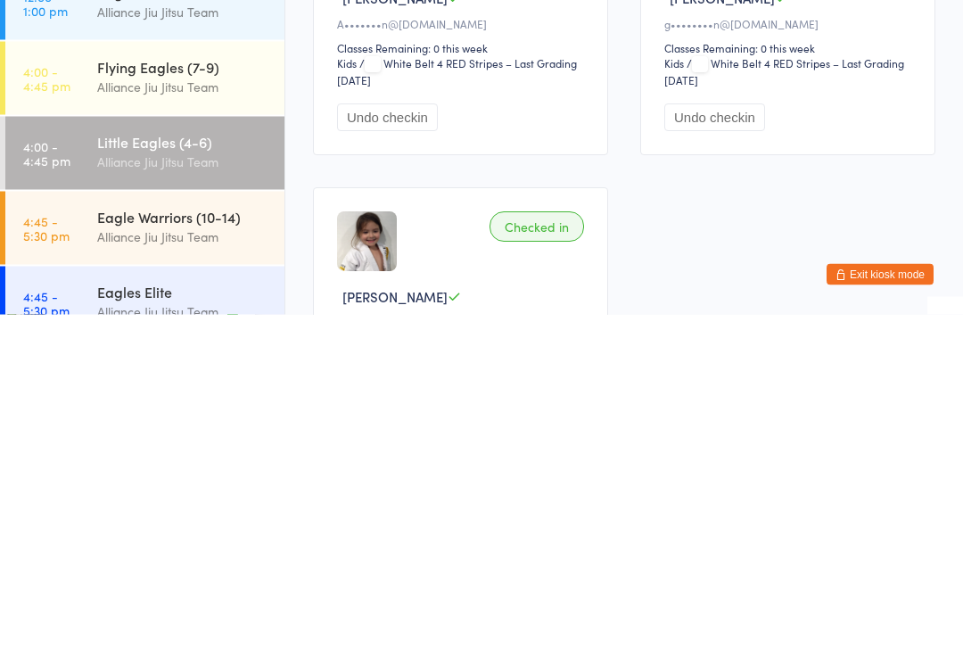
scroll to position [1545, 0]
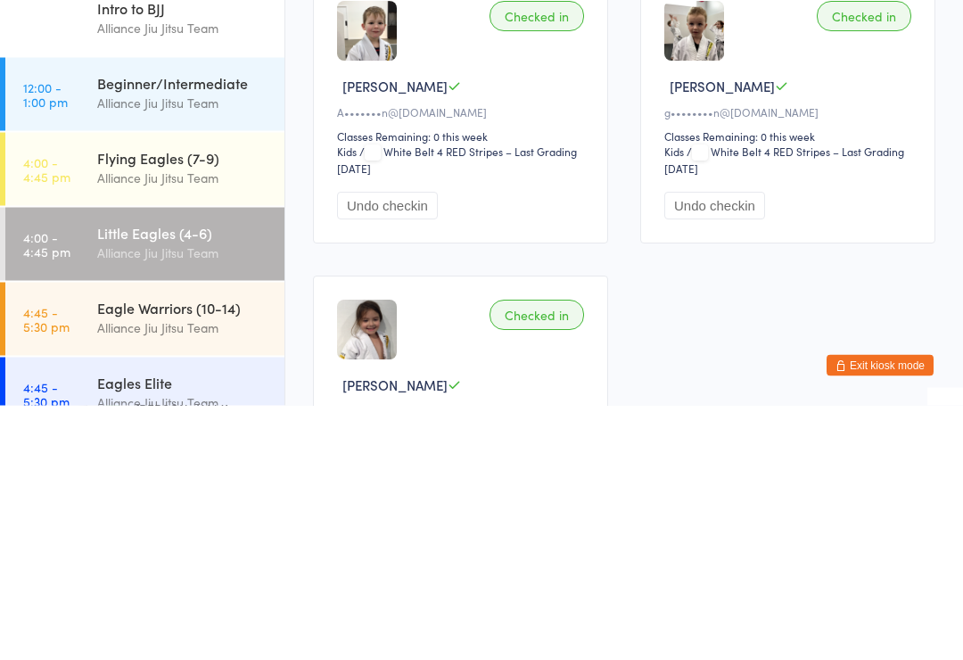
click at [234, 402] on div "Flying Eagles (7-9)" at bounding box center [183, 412] width 172 height 20
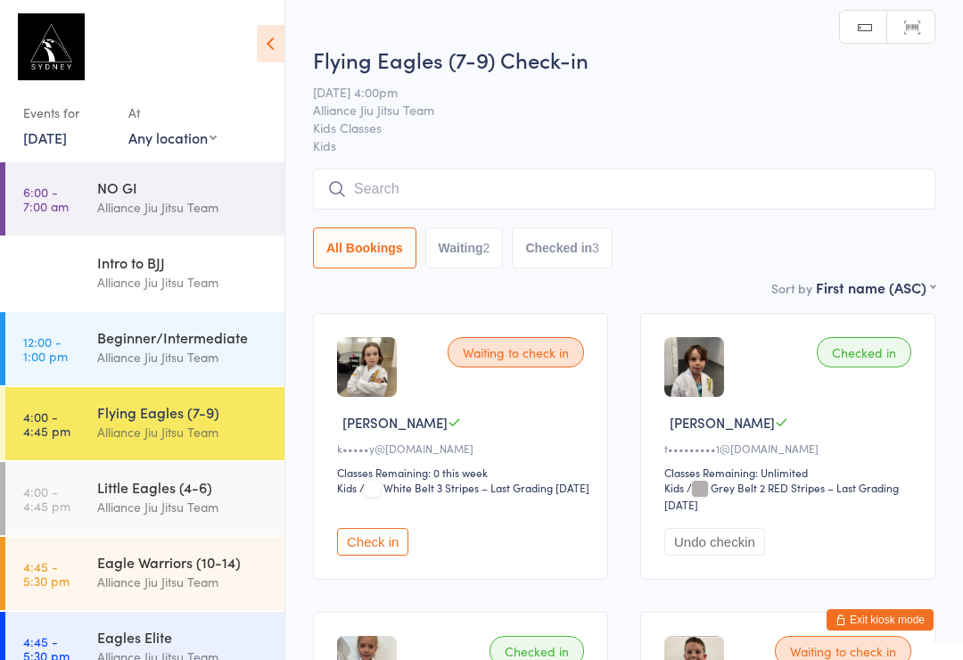
click at [463, 187] on input "search" at bounding box center [624, 188] width 622 height 41
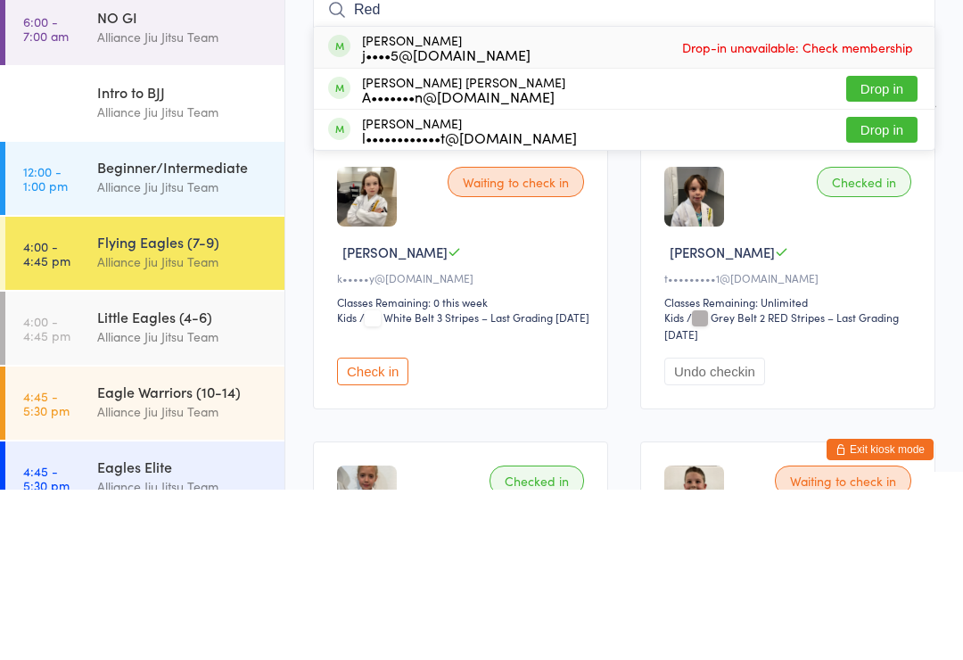
type input "Red"
click at [874, 246] on button "Drop in" at bounding box center [881, 259] width 71 height 26
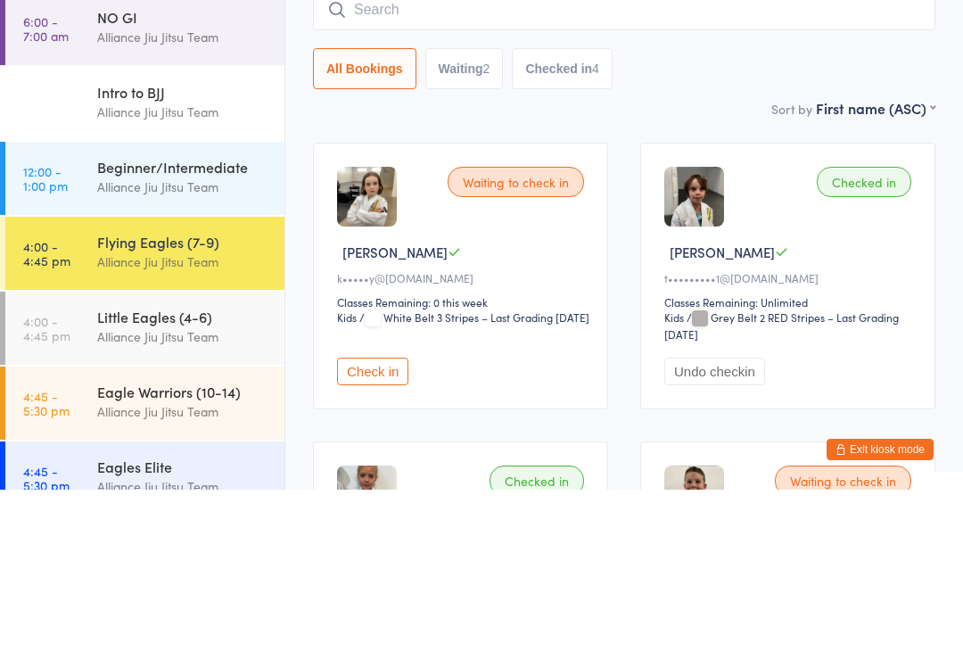
click at [611, 160] on input "search" at bounding box center [624, 180] width 622 height 41
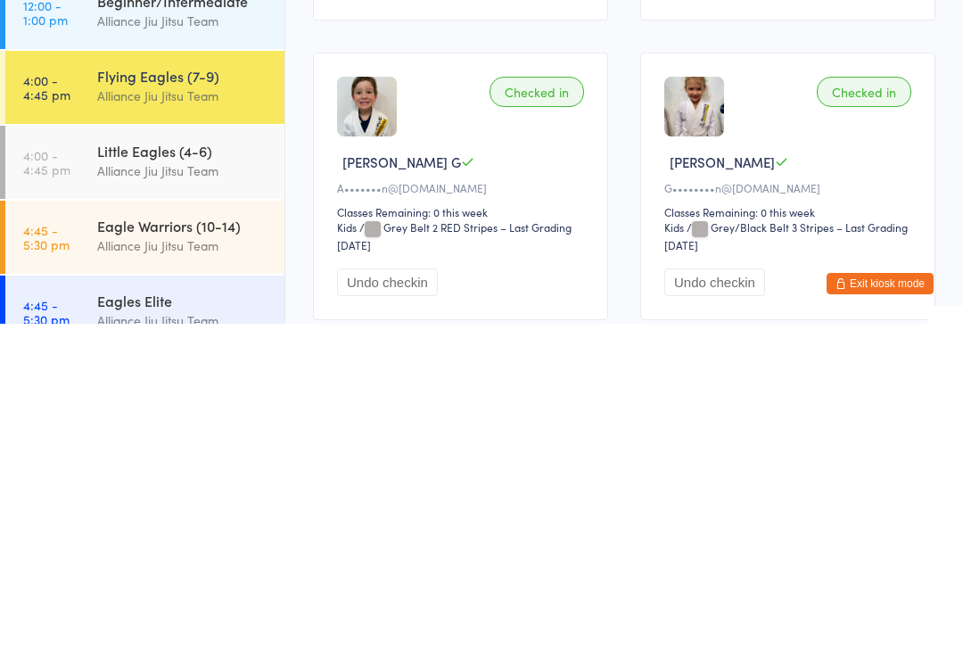
scroll to position [677, 0]
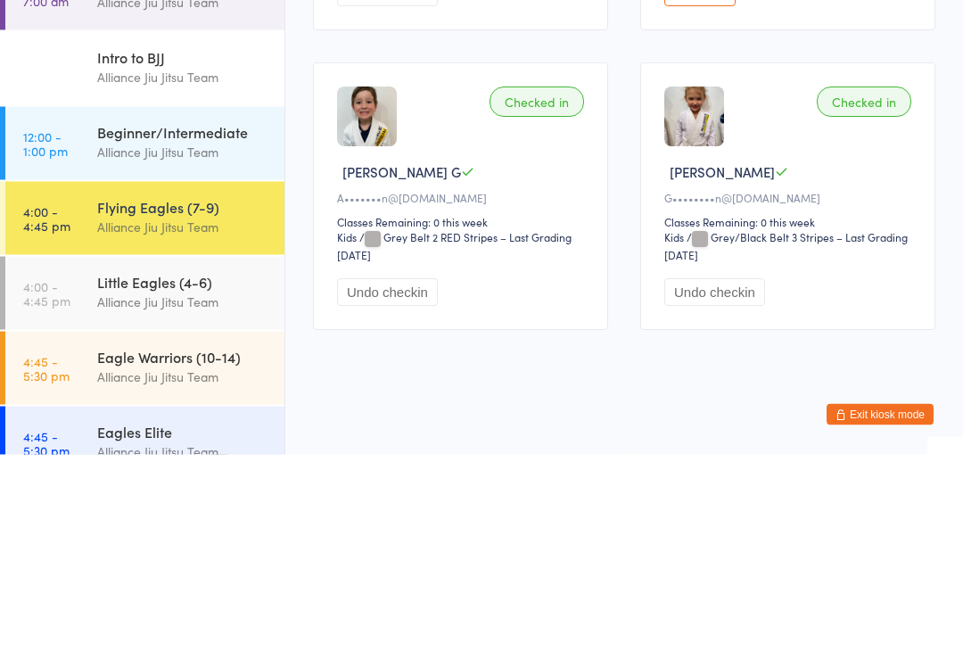
click at [538, 268] on div "Checked in [GEOGRAPHIC_DATA] G A•••••••n@[DOMAIN_NAME] Classes Remaining: 0 thi…" at bounding box center [460, 401] width 295 height 266
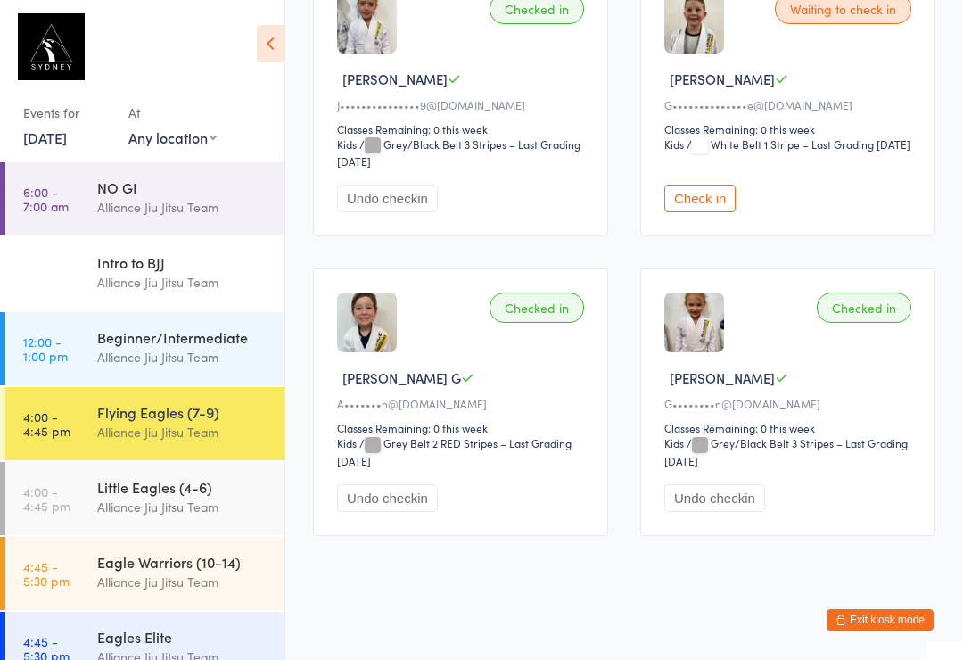
click at [474, 420] on div "Classes Remaining: 0 this week" at bounding box center [463, 427] width 252 height 15
click at [570, 301] on div "Checked in" at bounding box center [536, 307] width 94 height 30
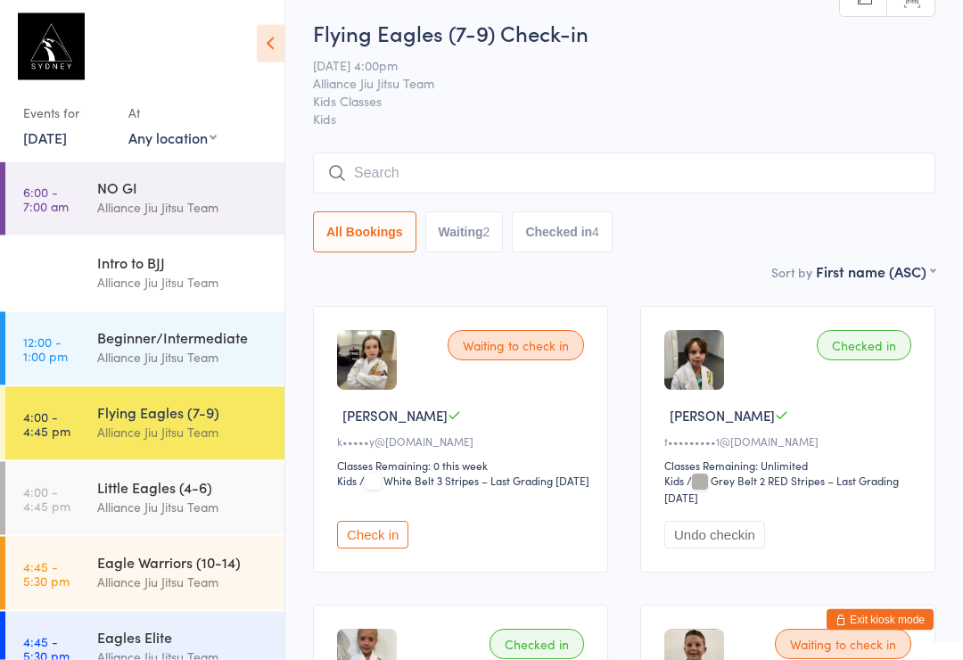
scroll to position [0, 0]
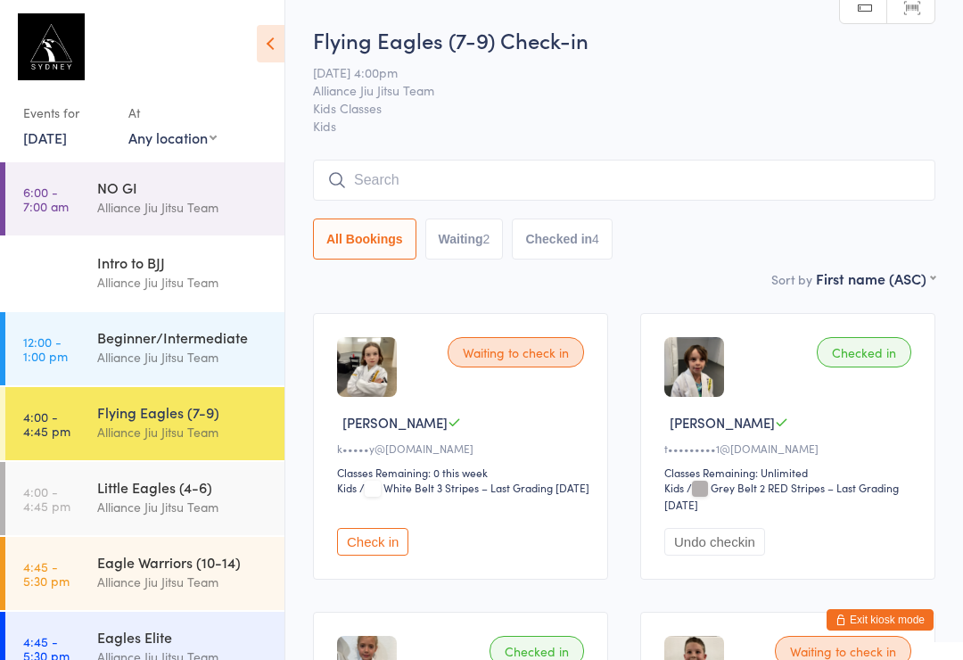
click at [476, 169] on input "search" at bounding box center [624, 180] width 622 height 41
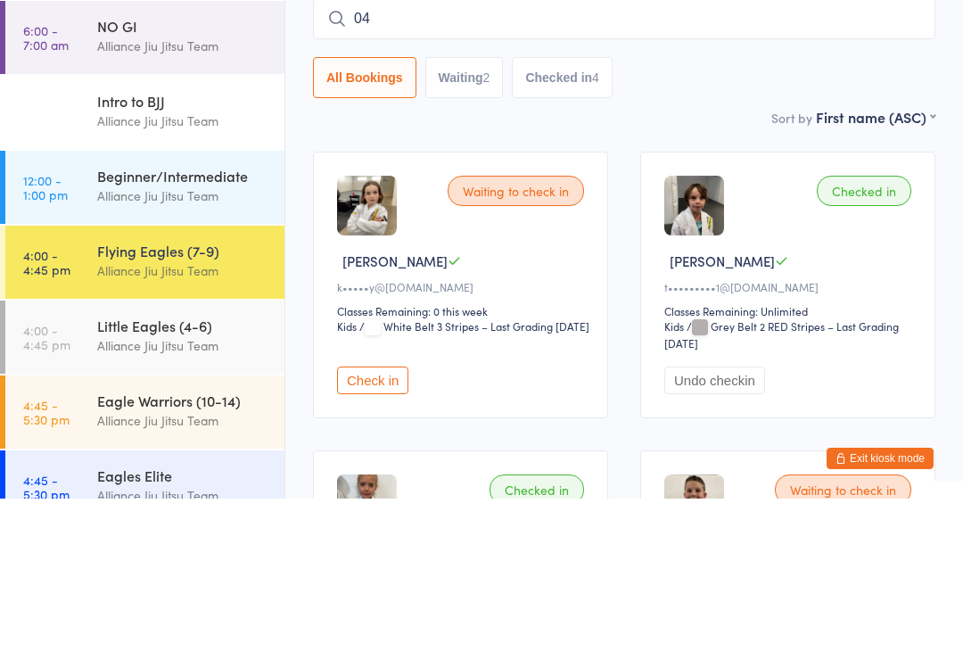
type input "0"
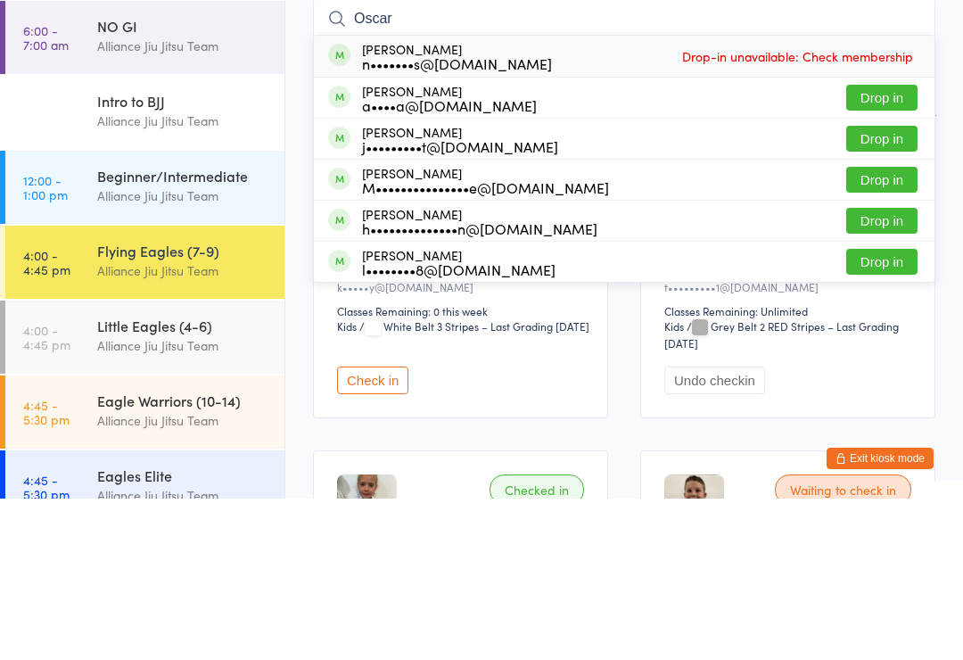
type input "Oscar"
click at [898, 246] on button "Drop in" at bounding box center [881, 259] width 71 height 26
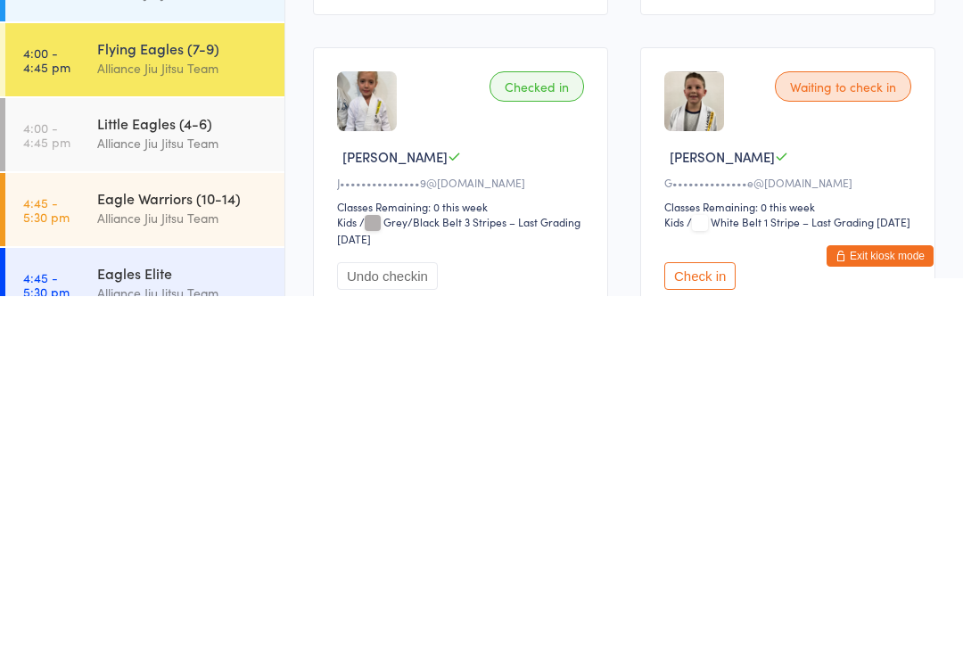
scroll to position [20, 0]
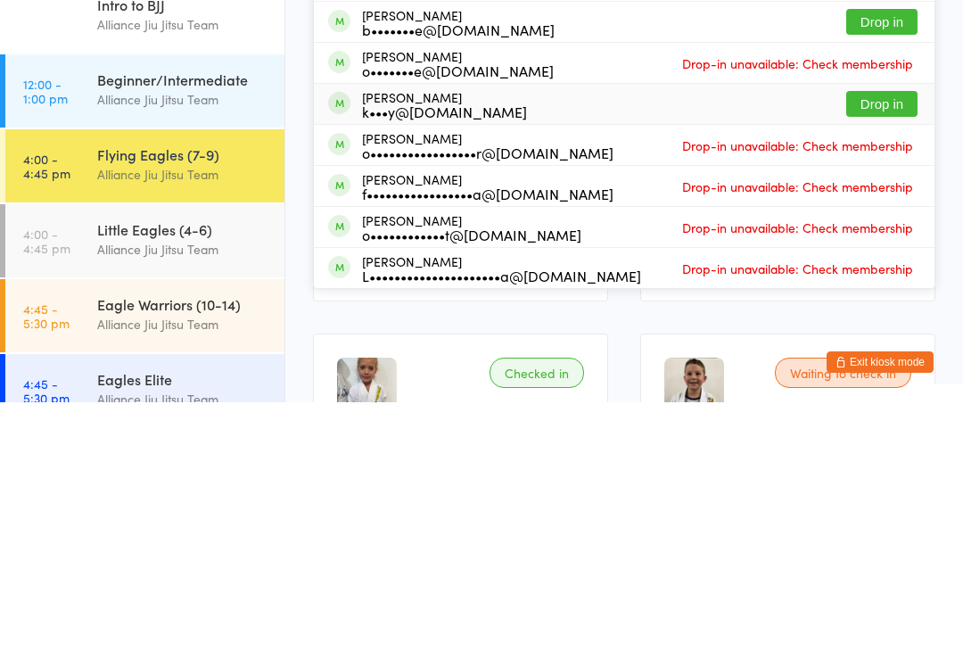
type input "[PERSON_NAME]"
click at [384, 362] on div "k•••y@[DOMAIN_NAME]" at bounding box center [444, 369] width 165 height 14
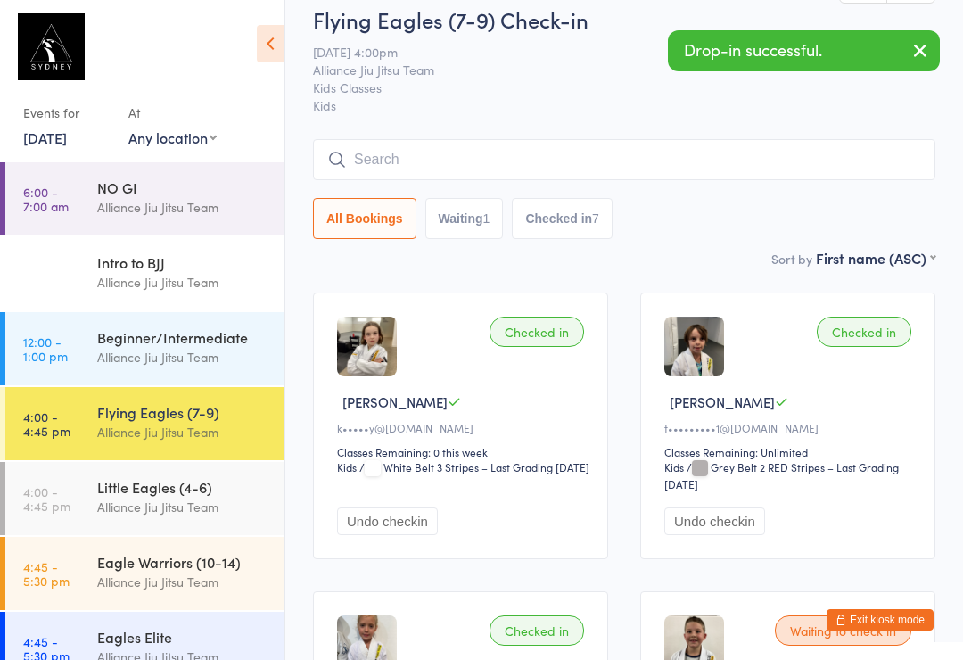
scroll to position [0, 0]
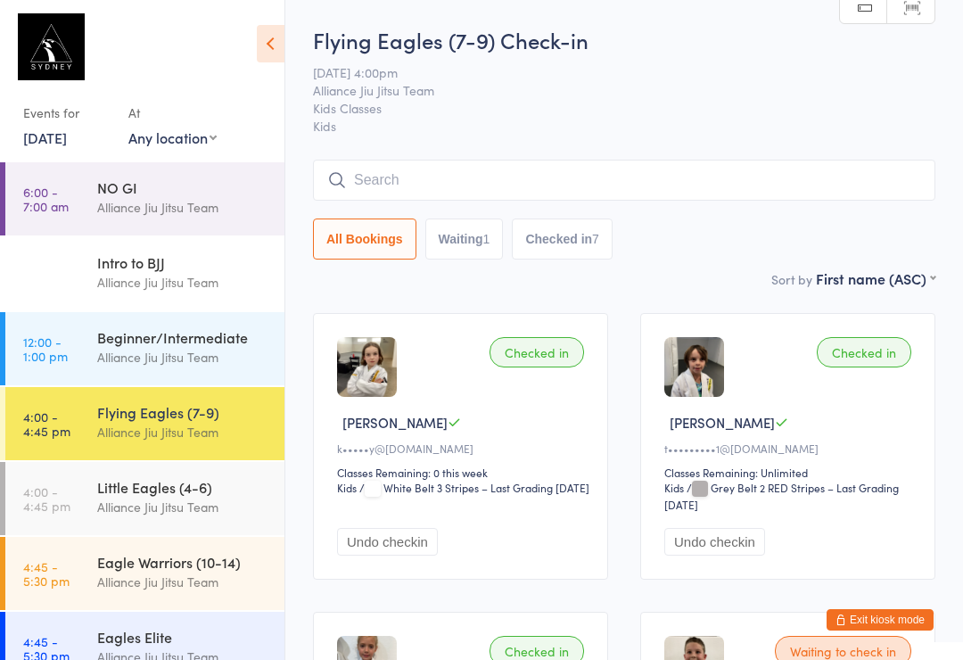
click at [394, 189] on input "search" at bounding box center [624, 180] width 622 height 41
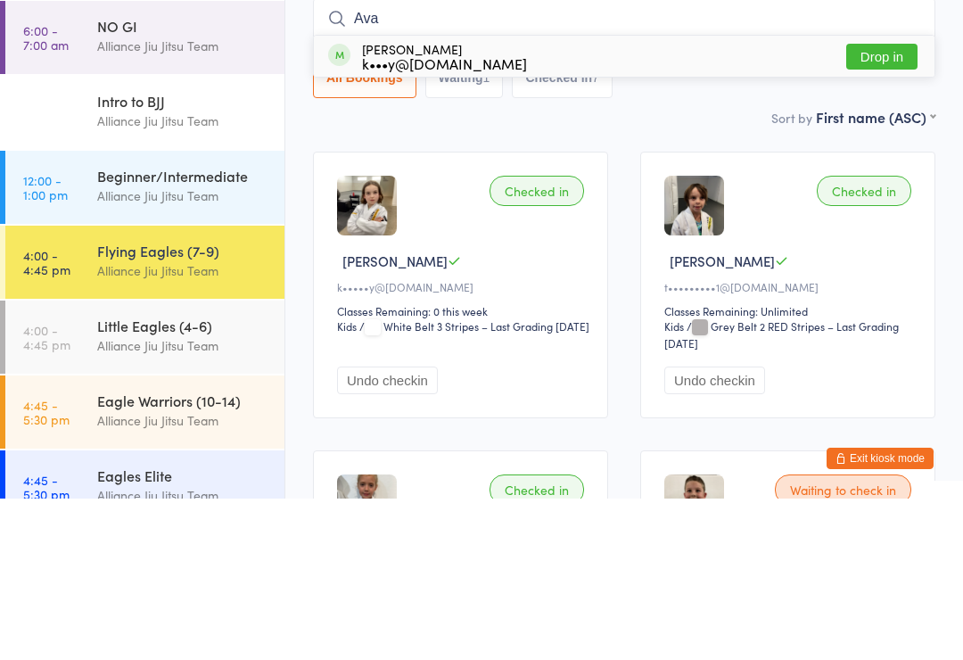
type input "Ava"
click at [510, 217] on div "k•••y@[DOMAIN_NAME]" at bounding box center [444, 224] width 165 height 14
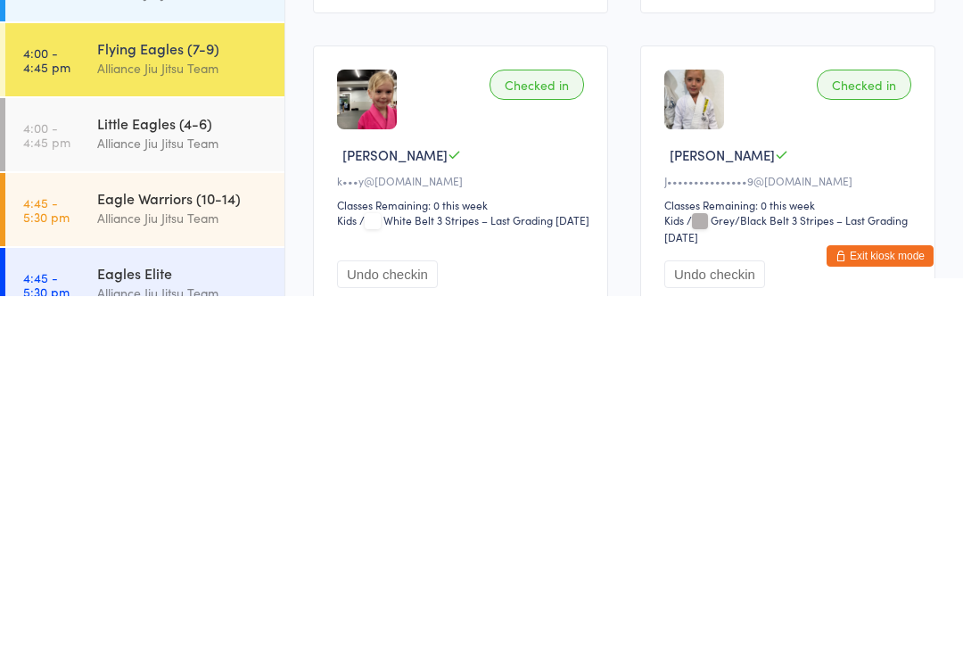
scroll to position [203, 0]
click at [558, 608] on div "Undo checkin" at bounding box center [463, 629] width 252 height 43
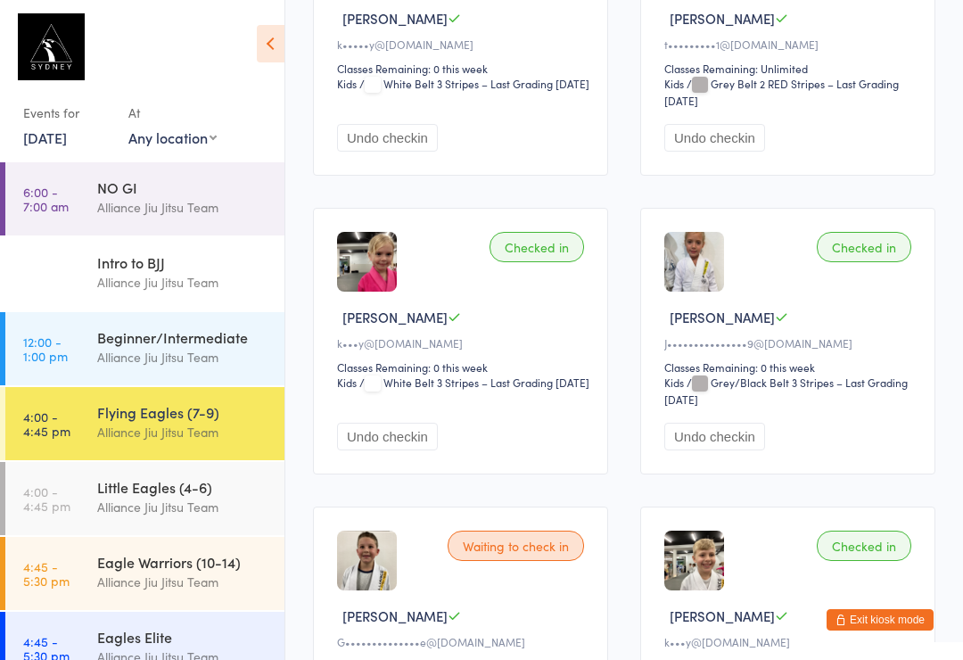
scroll to position [0, 0]
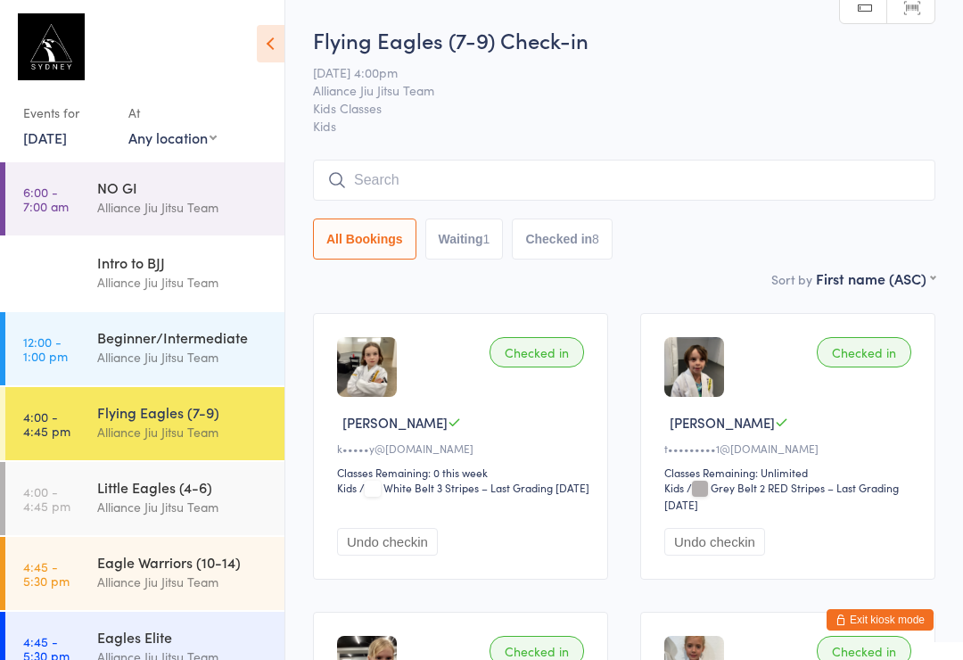
click at [442, 169] on input "search" at bounding box center [624, 180] width 622 height 41
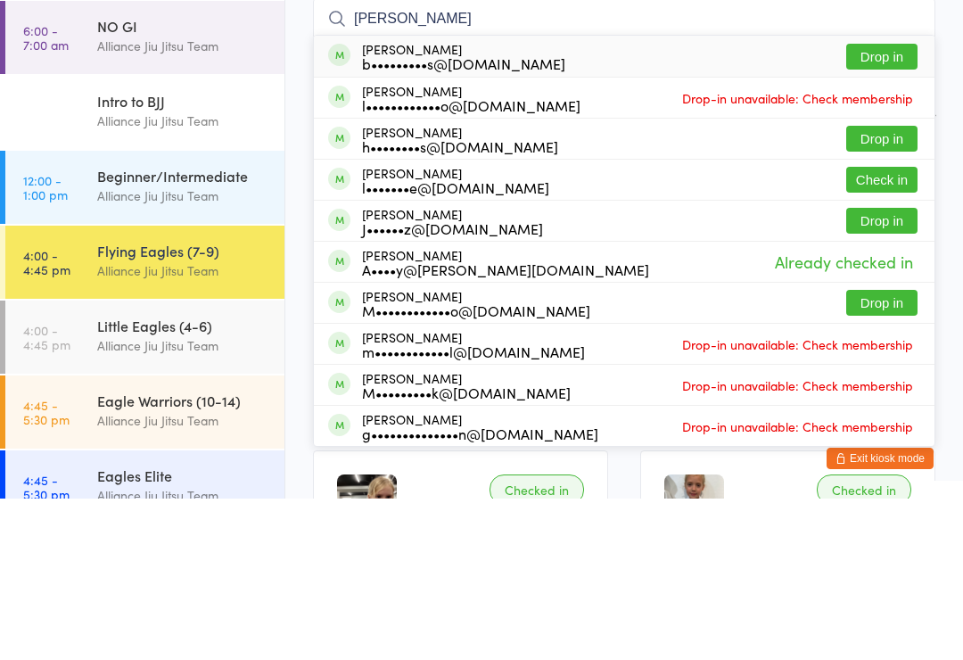
type input "[PERSON_NAME]"
click at [884, 287] on button "Drop in" at bounding box center [881, 300] width 71 height 26
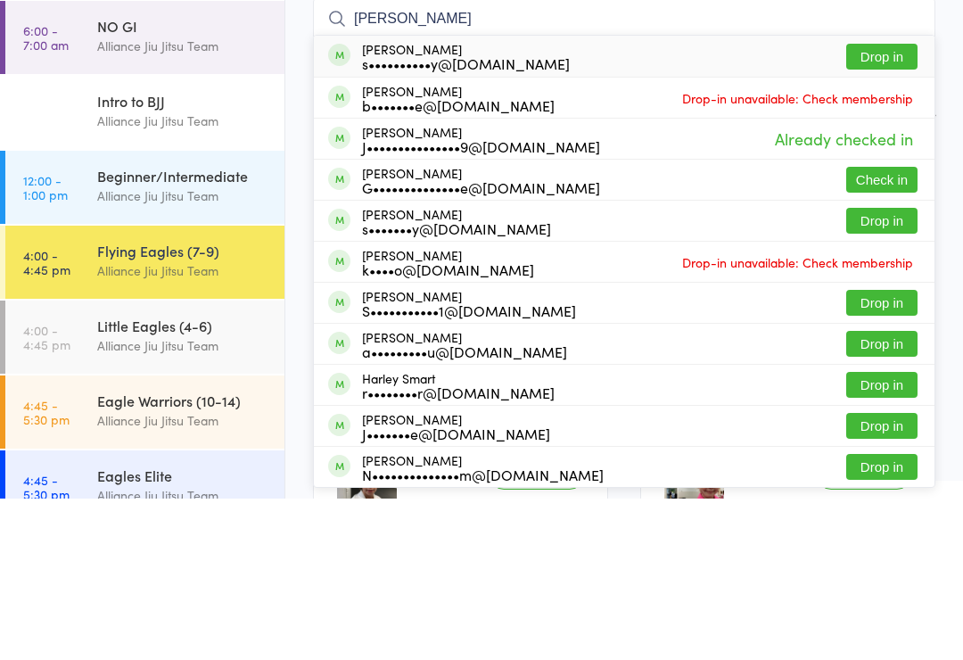
type input "[PERSON_NAME]"
click at [882, 328] on button "Check in" at bounding box center [881, 341] width 71 height 26
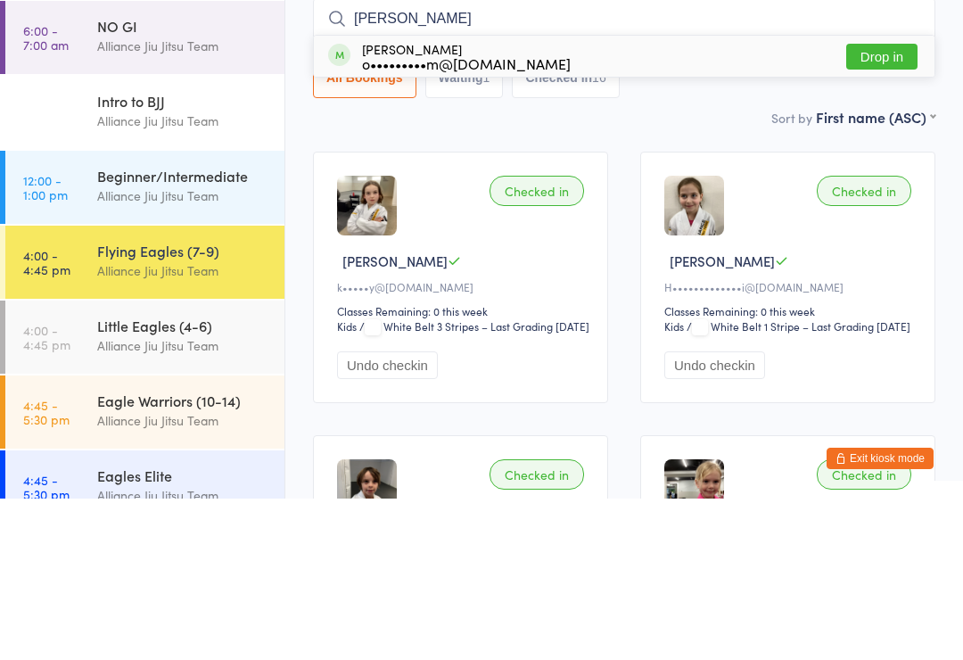
type input "[PERSON_NAME]"
click at [873, 205] on button "Drop in" at bounding box center [881, 218] width 71 height 26
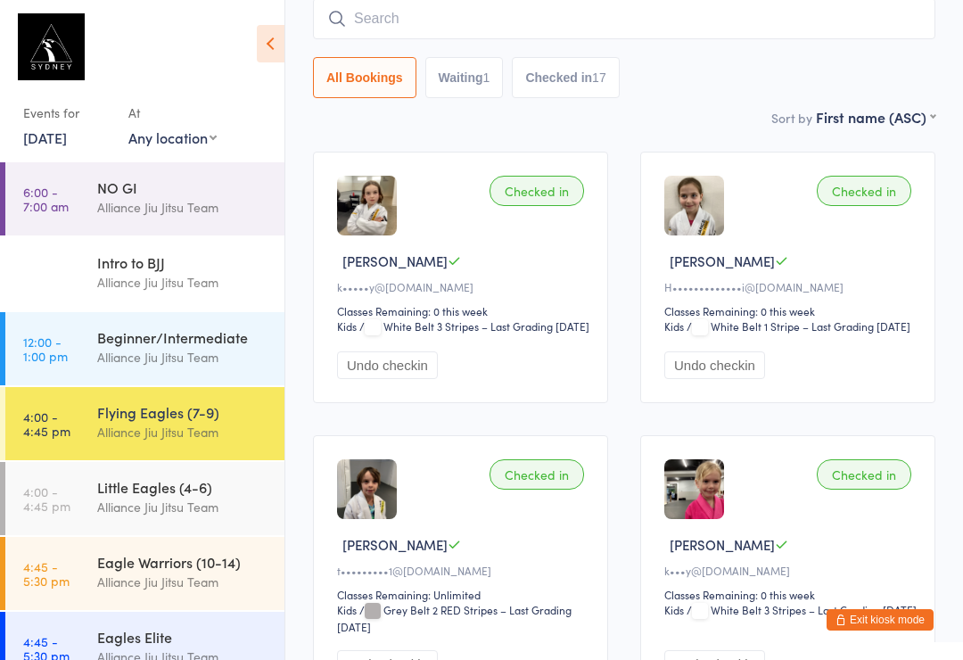
click at [529, 13] on input "search" at bounding box center [624, 18] width 622 height 41
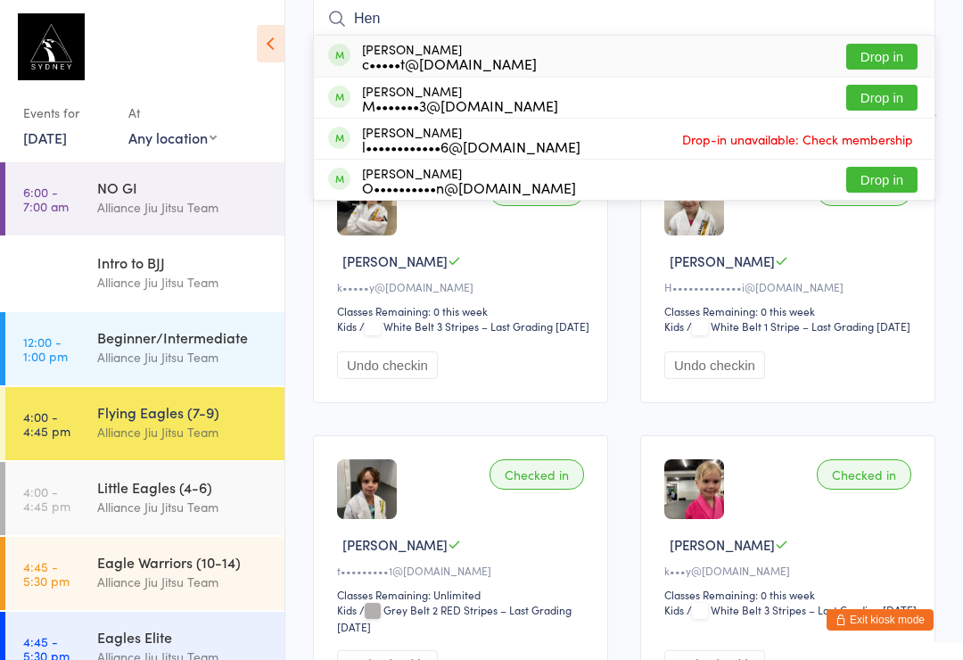
type input "Hen"
click at [898, 55] on button "Drop in" at bounding box center [881, 57] width 71 height 26
